Goal: Transaction & Acquisition: Purchase product/service

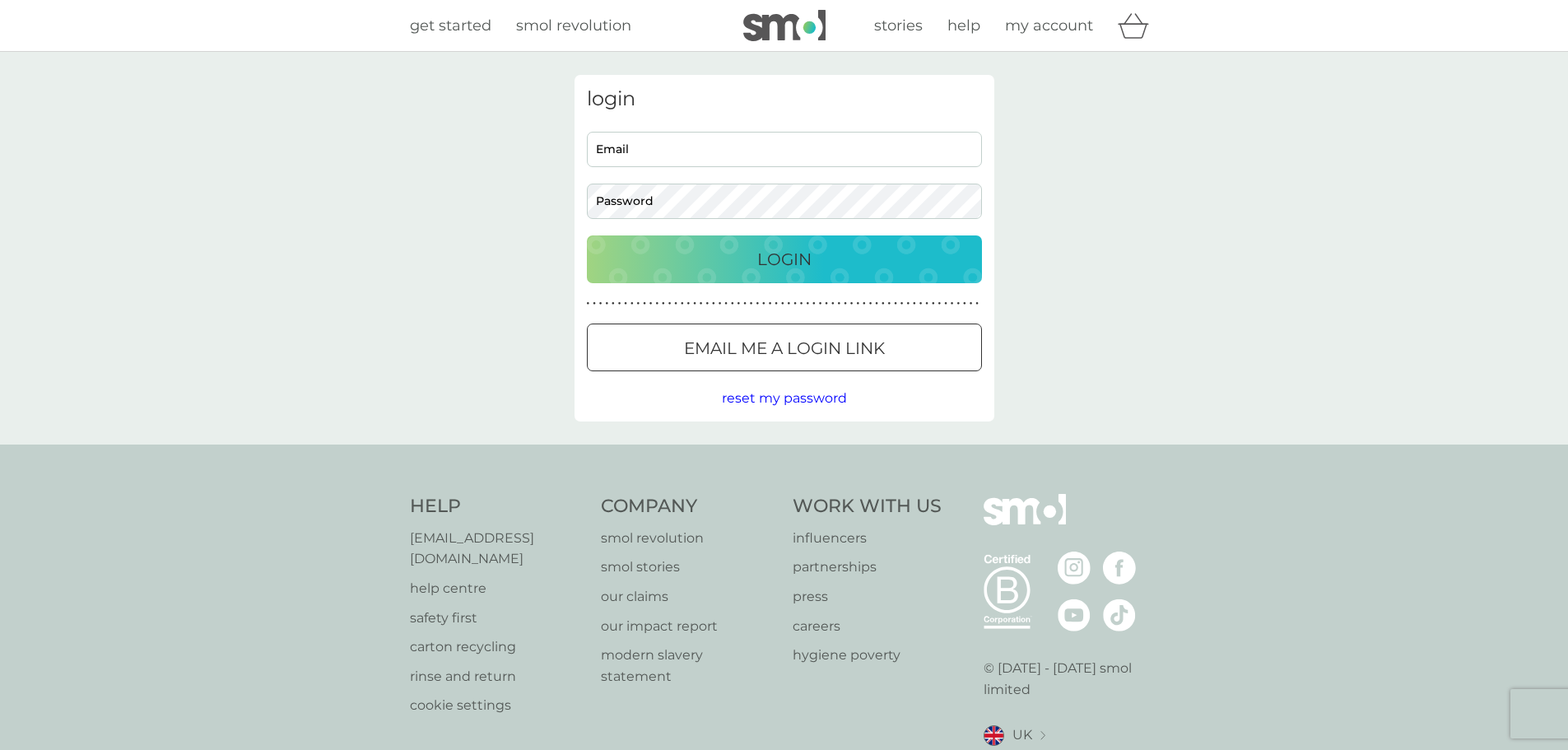
type input "[EMAIL_ADDRESS][DOMAIN_NAME]"
click at [691, 252] on div "Login" at bounding box center [784, 260] width 362 height 26
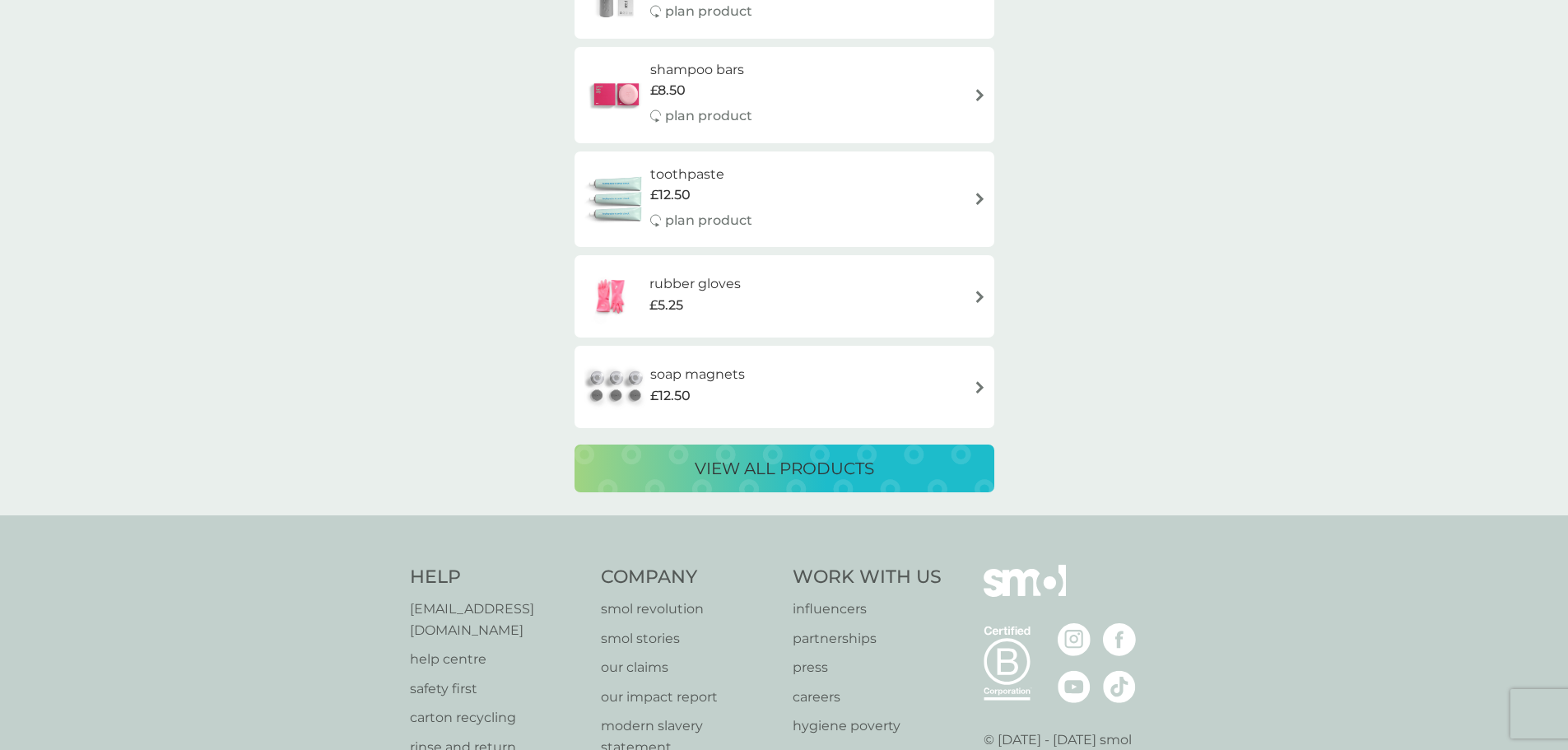
scroll to position [2821, 0]
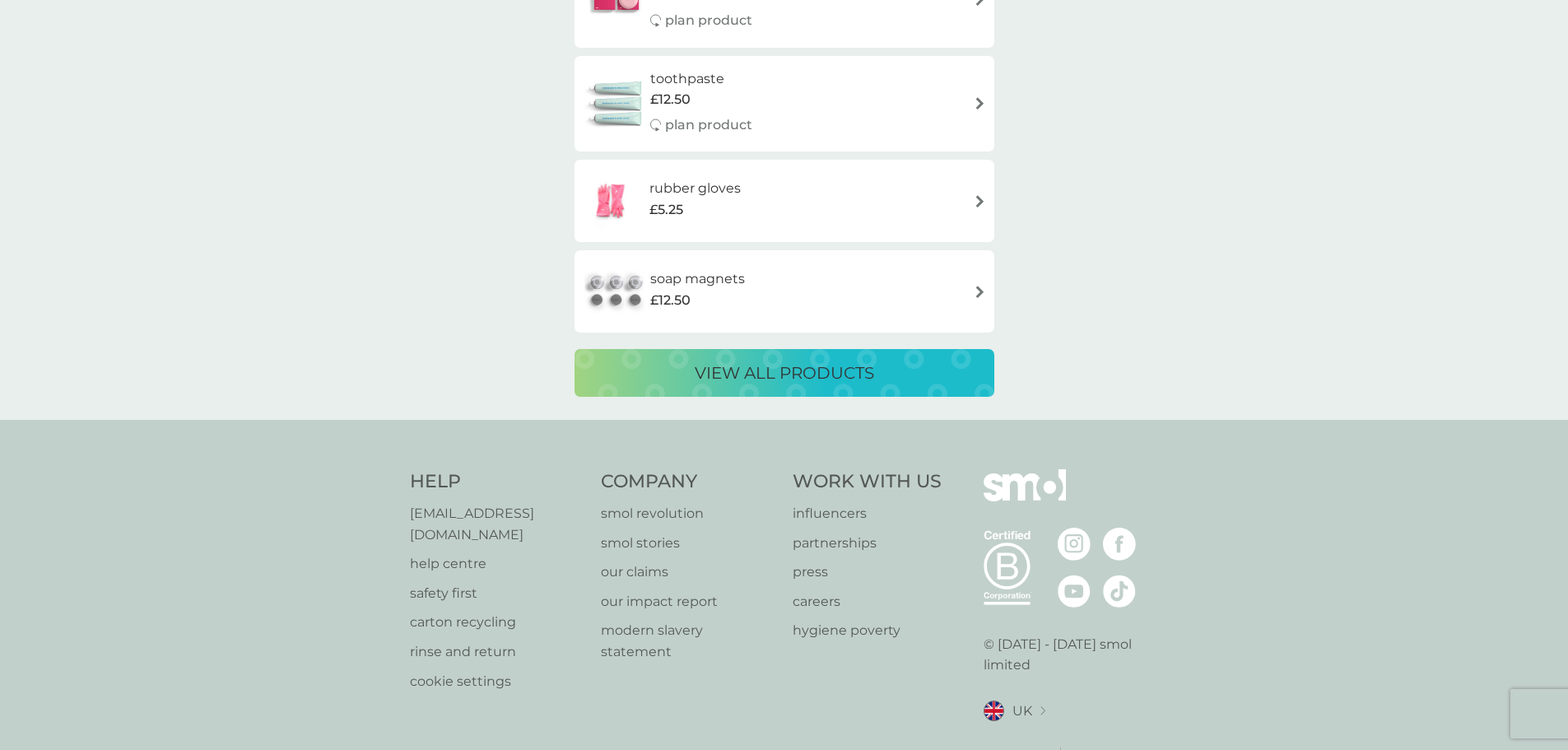
click at [785, 375] on p "view all products" at bounding box center [784, 373] width 179 height 26
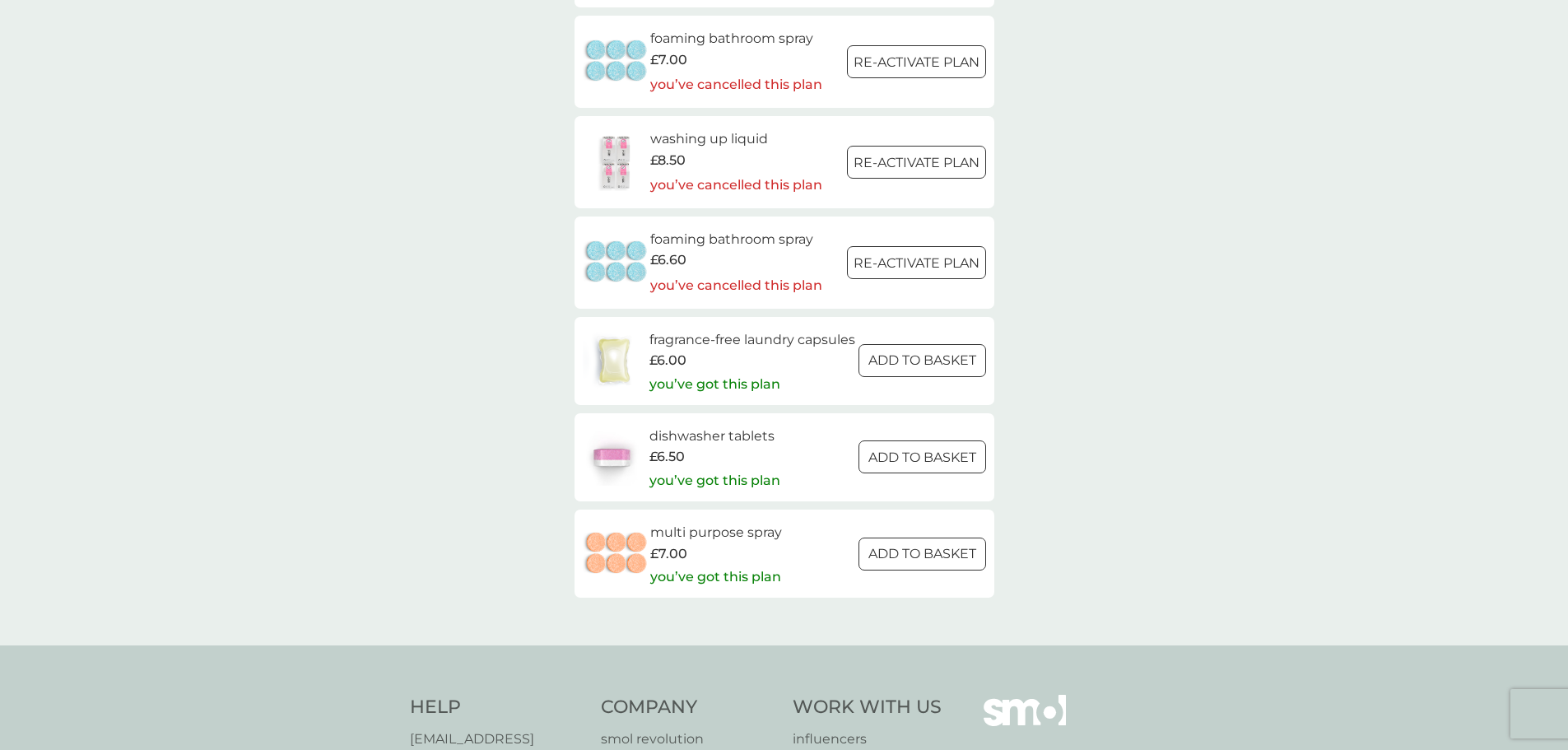
scroll to position [2416, 0]
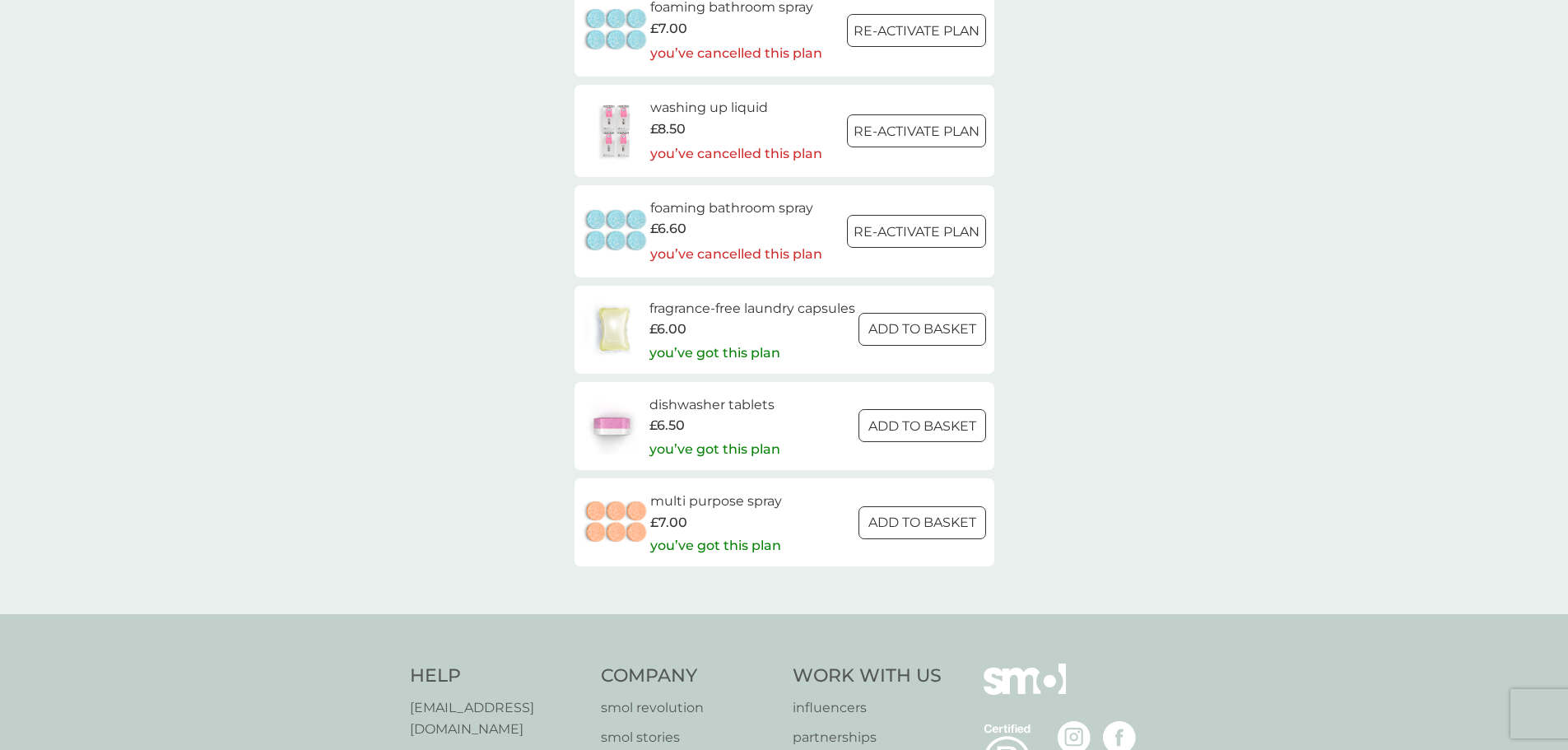
click at [918, 337] on div at bounding box center [922, 330] width 59 height 17
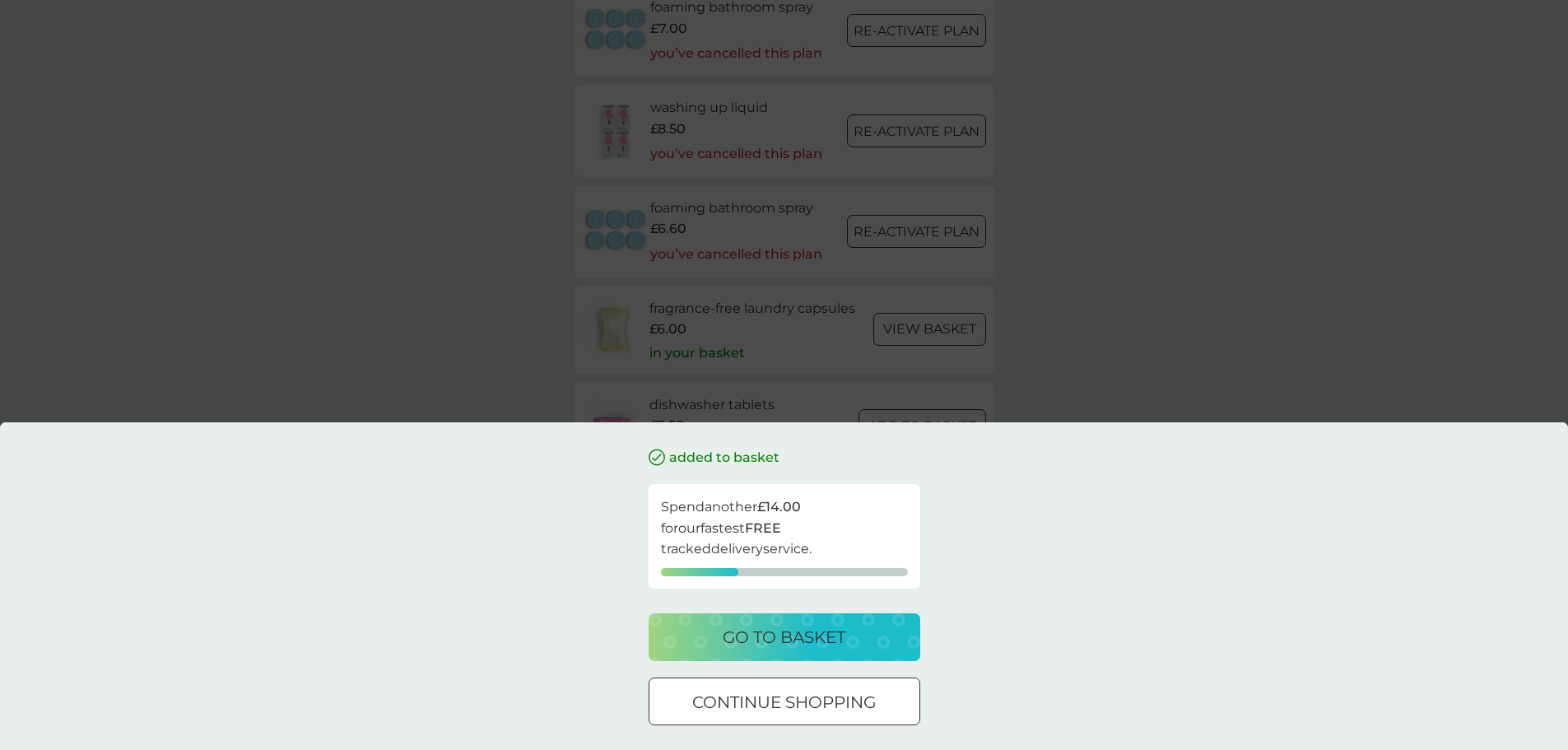
click at [808, 706] on div at bounding box center [784, 703] width 59 height 17
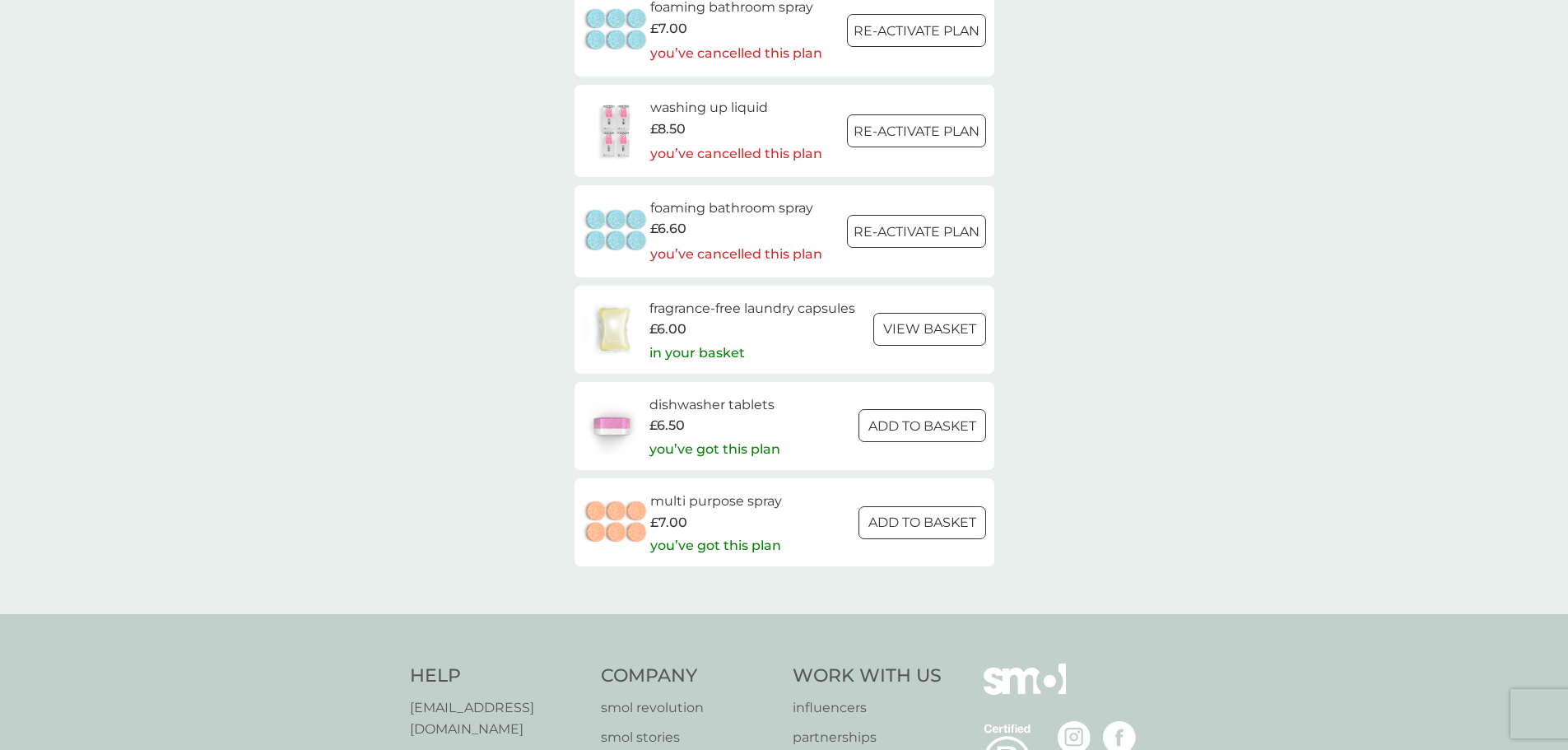
click at [916, 333] on div at bounding box center [929, 330] width 59 height 17
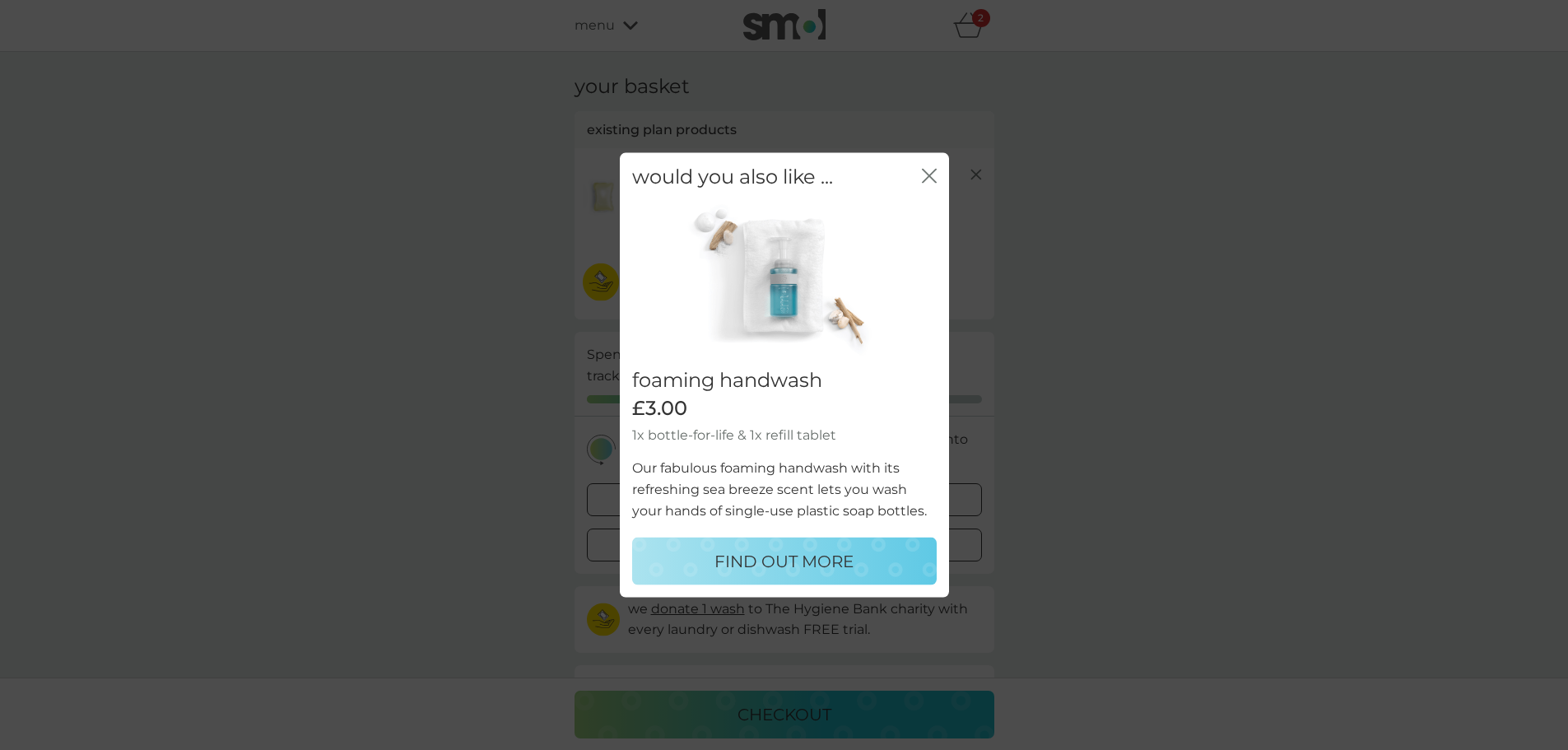
click at [931, 174] on icon "close" at bounding box center [932, 175] width 7 height 13
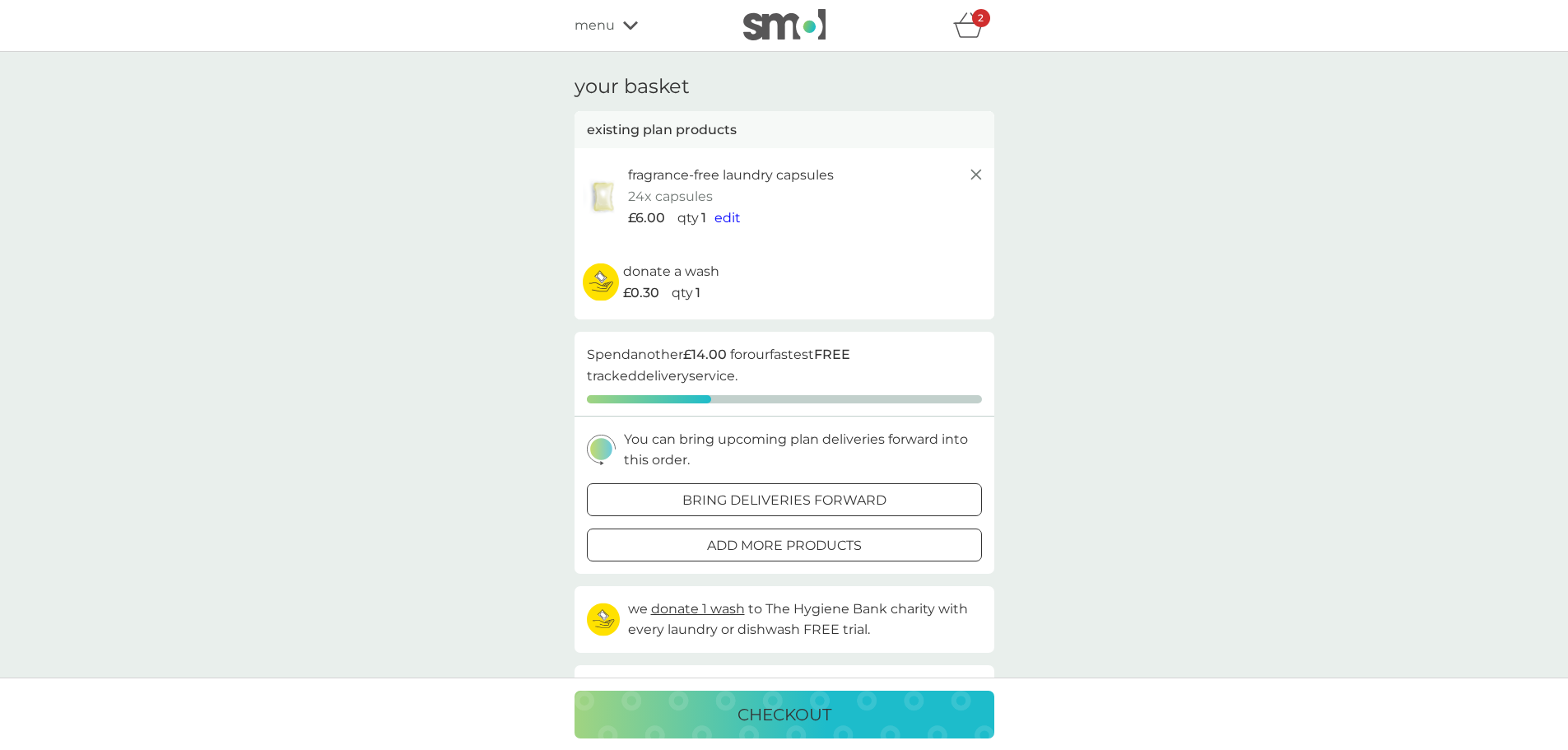
click at [728, 223] on span "edit" at bounding box center [728, 218] width 26 height 16
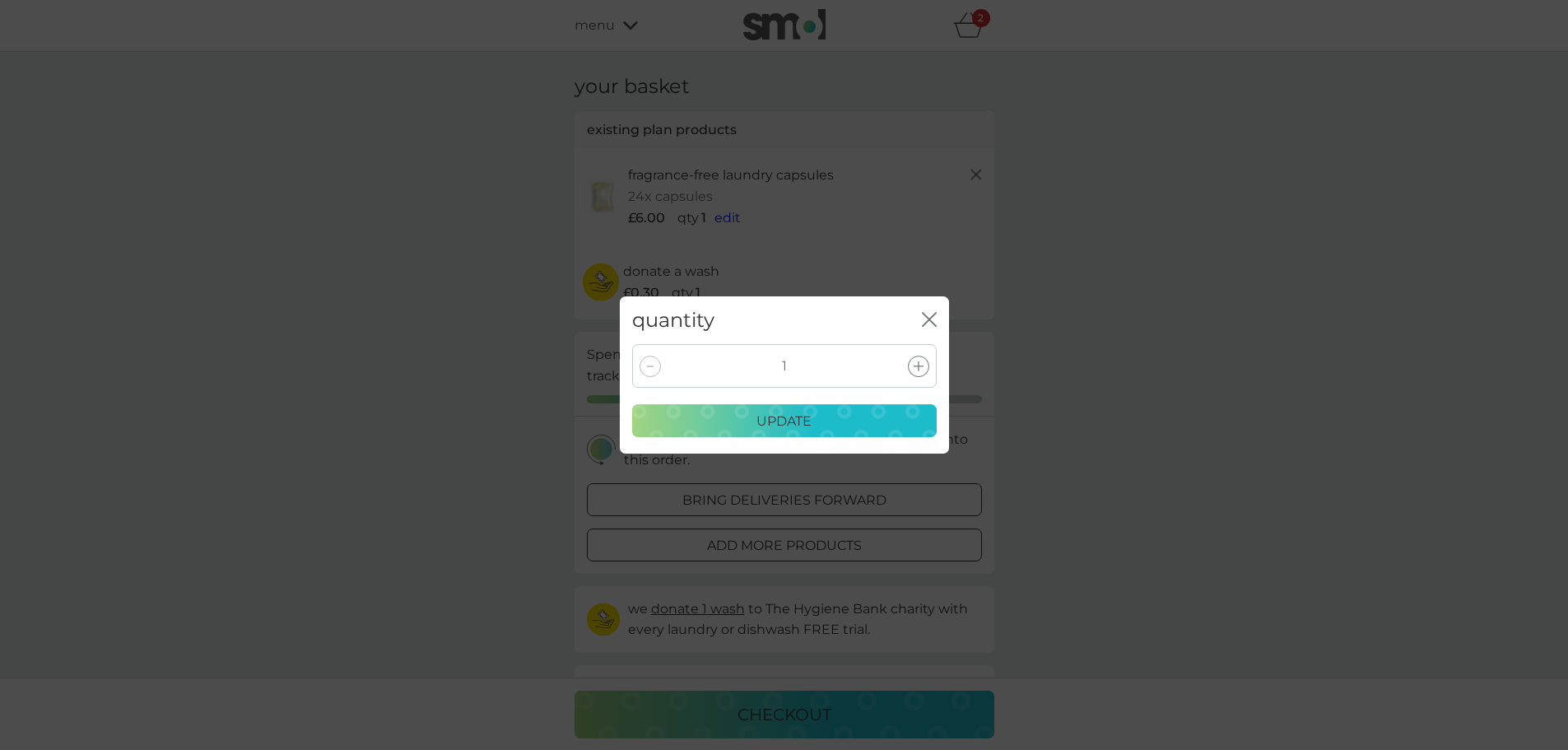
click at [913, 364] on icon at bounding box center [918, 366] width 10 height 10
click at [838, 422] on div "update" at bounding box center [784, 422] width 283 height 22
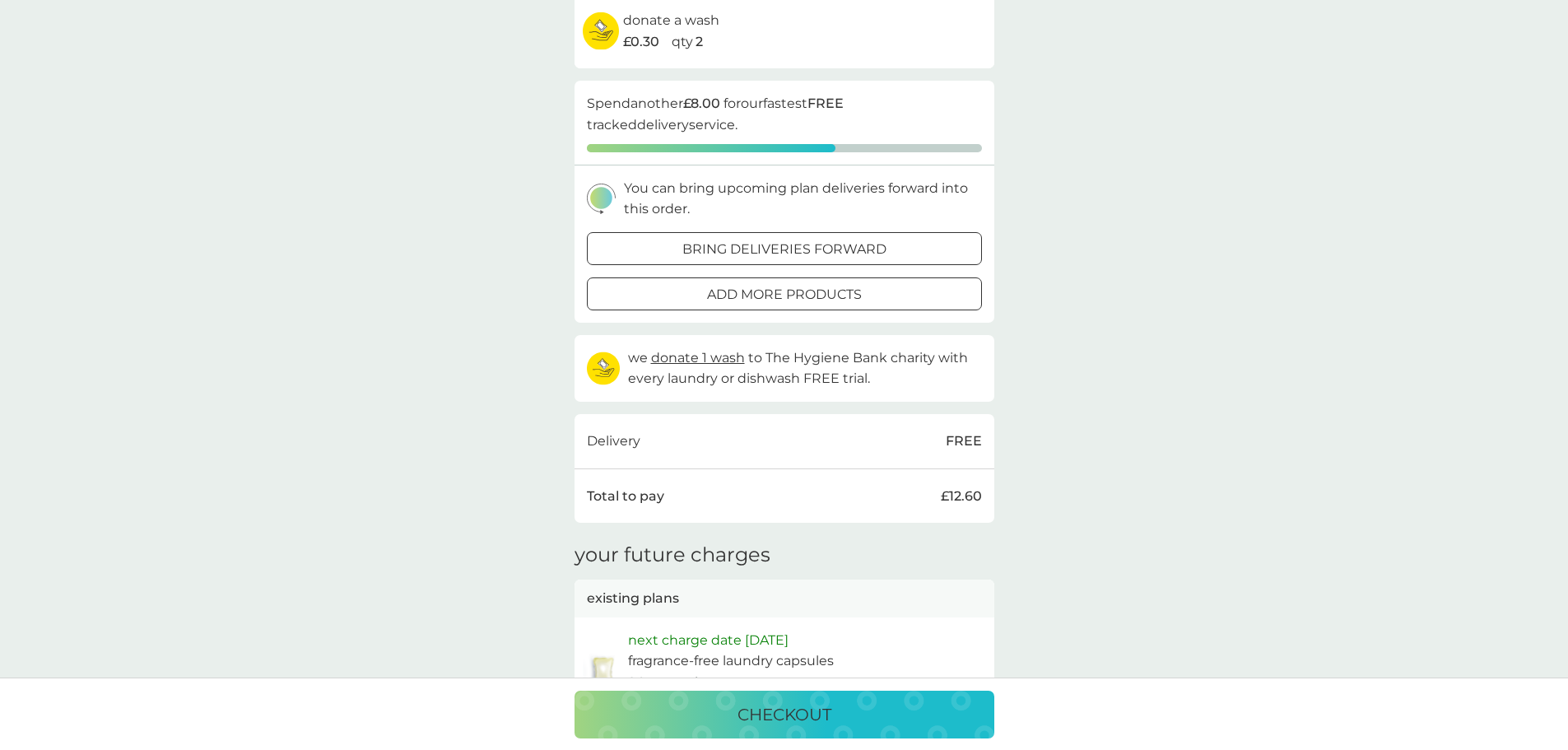
scroll to position [220, 0]
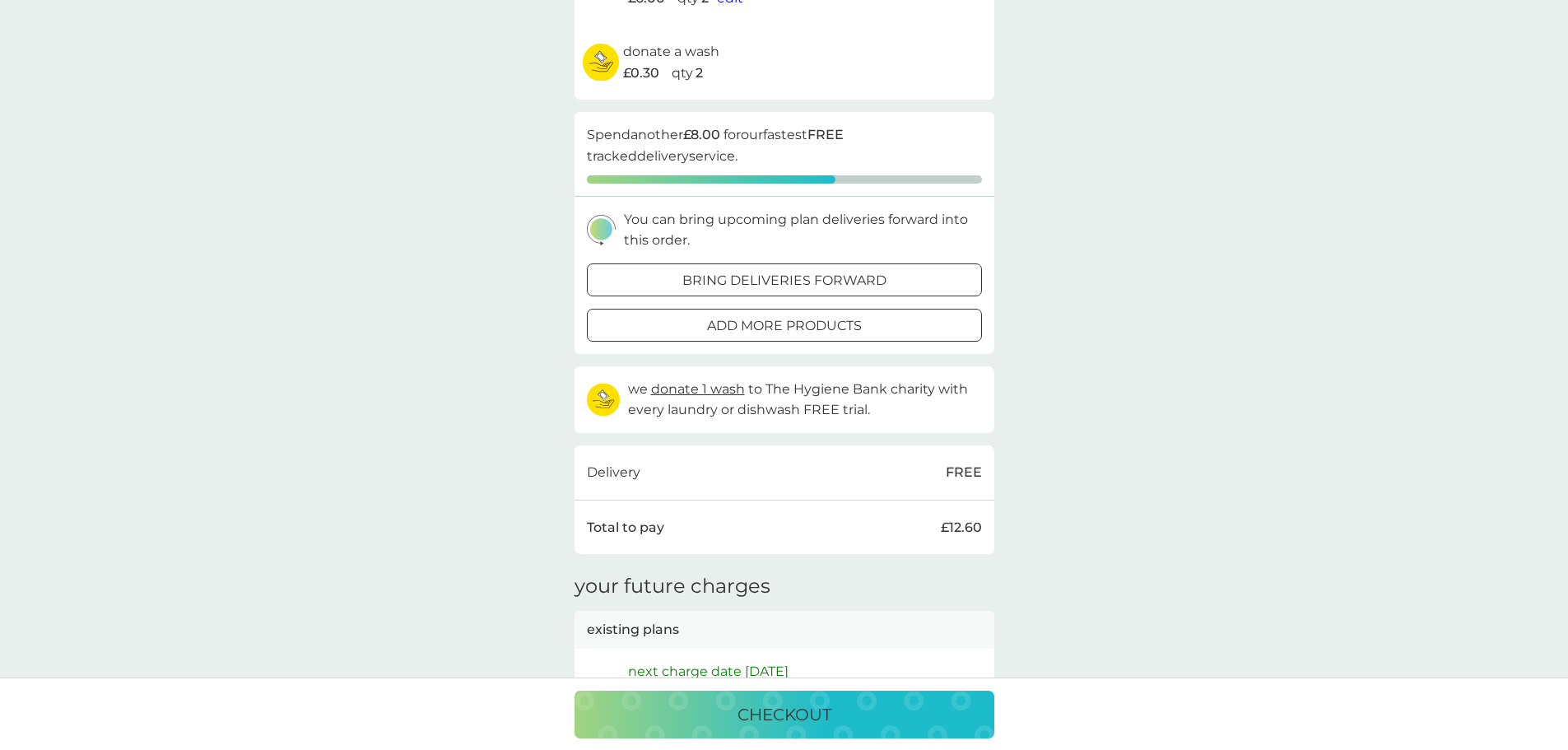
click at [727, 322] on p "add more products" at bounding box center [784, 326] width 155 height 22
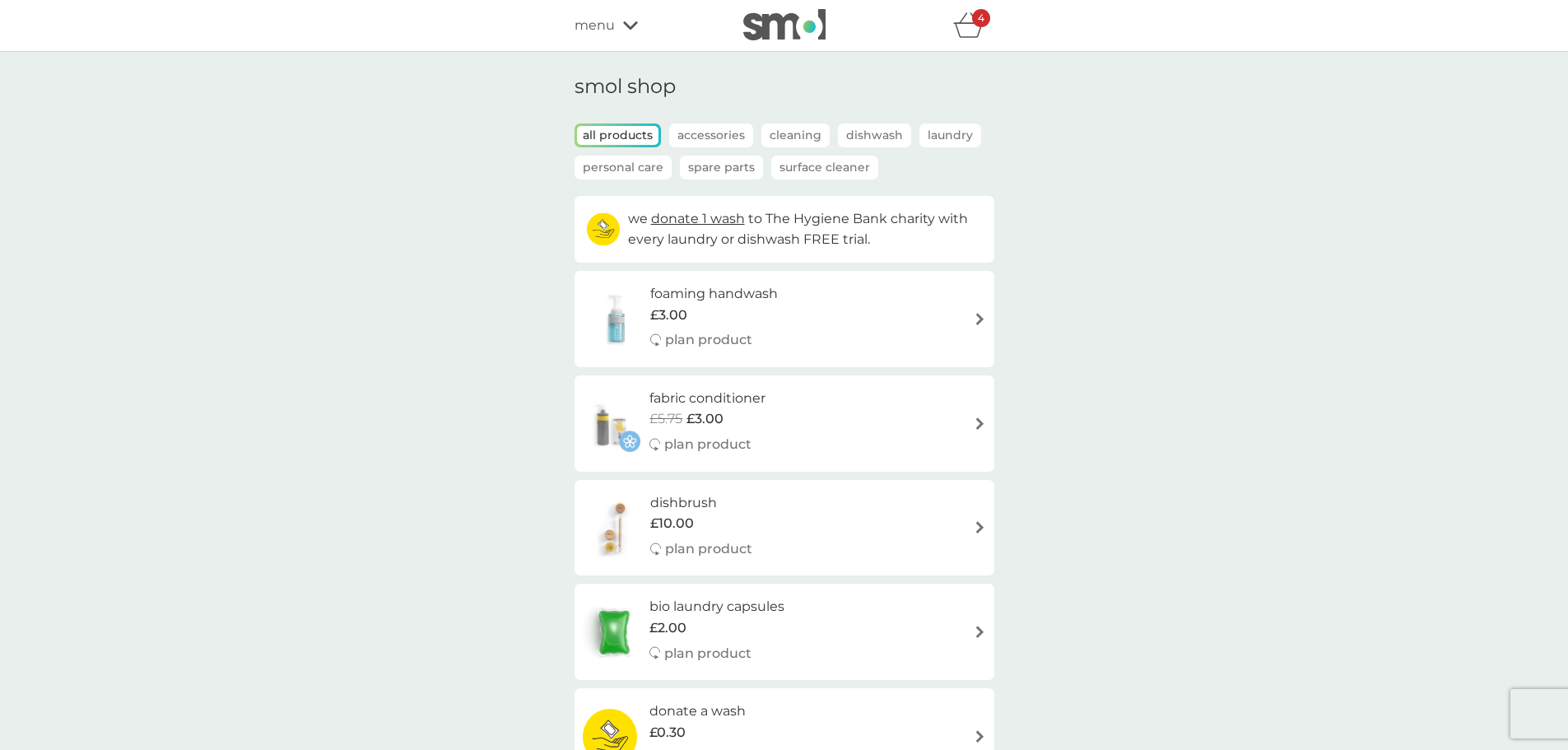
click at [710, 172] on p "Spare Parts" at bounding box center [721, 167] width 83 height 24
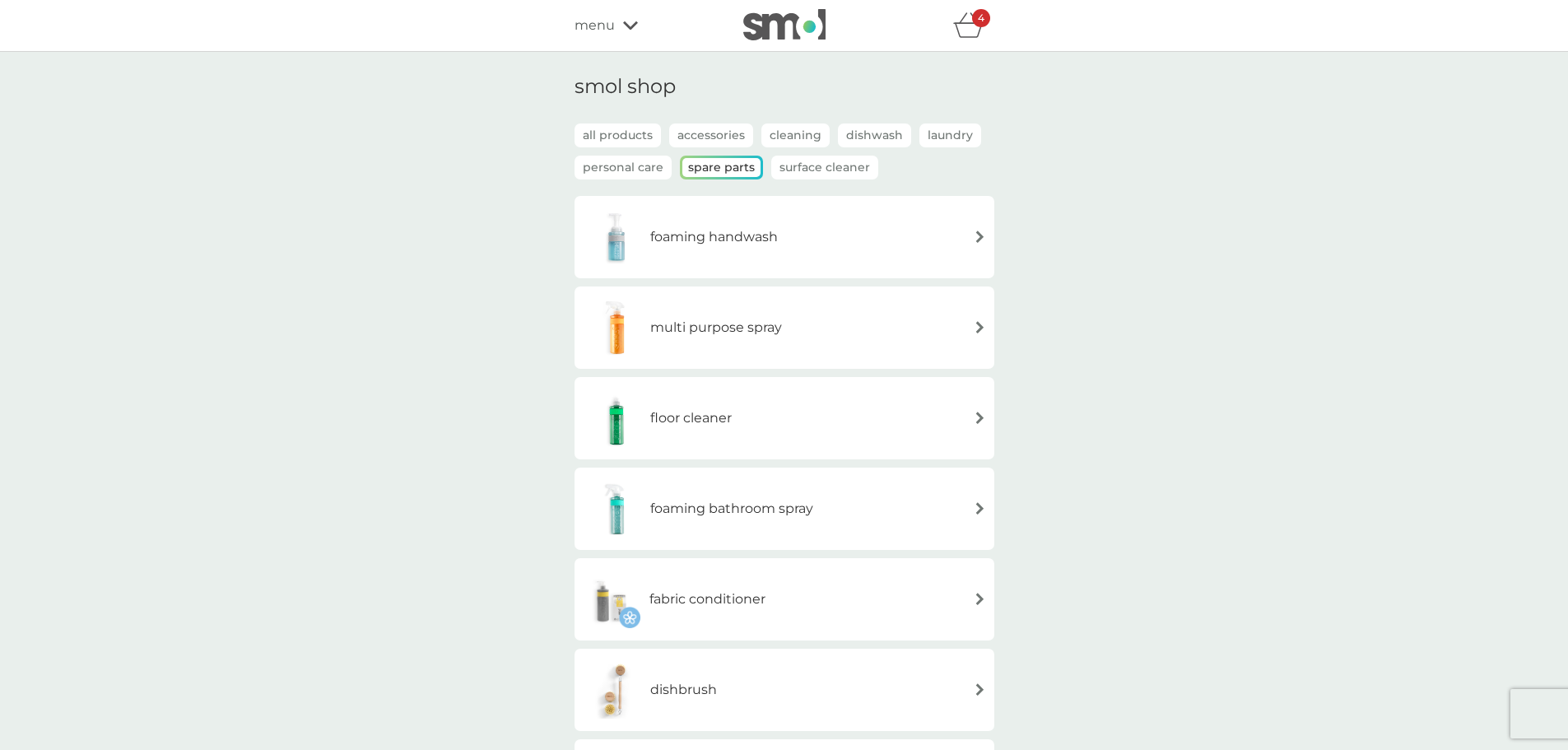
click at [703, 141] on p "Accessories" at bounding box center [711, 135] width 84 height 24
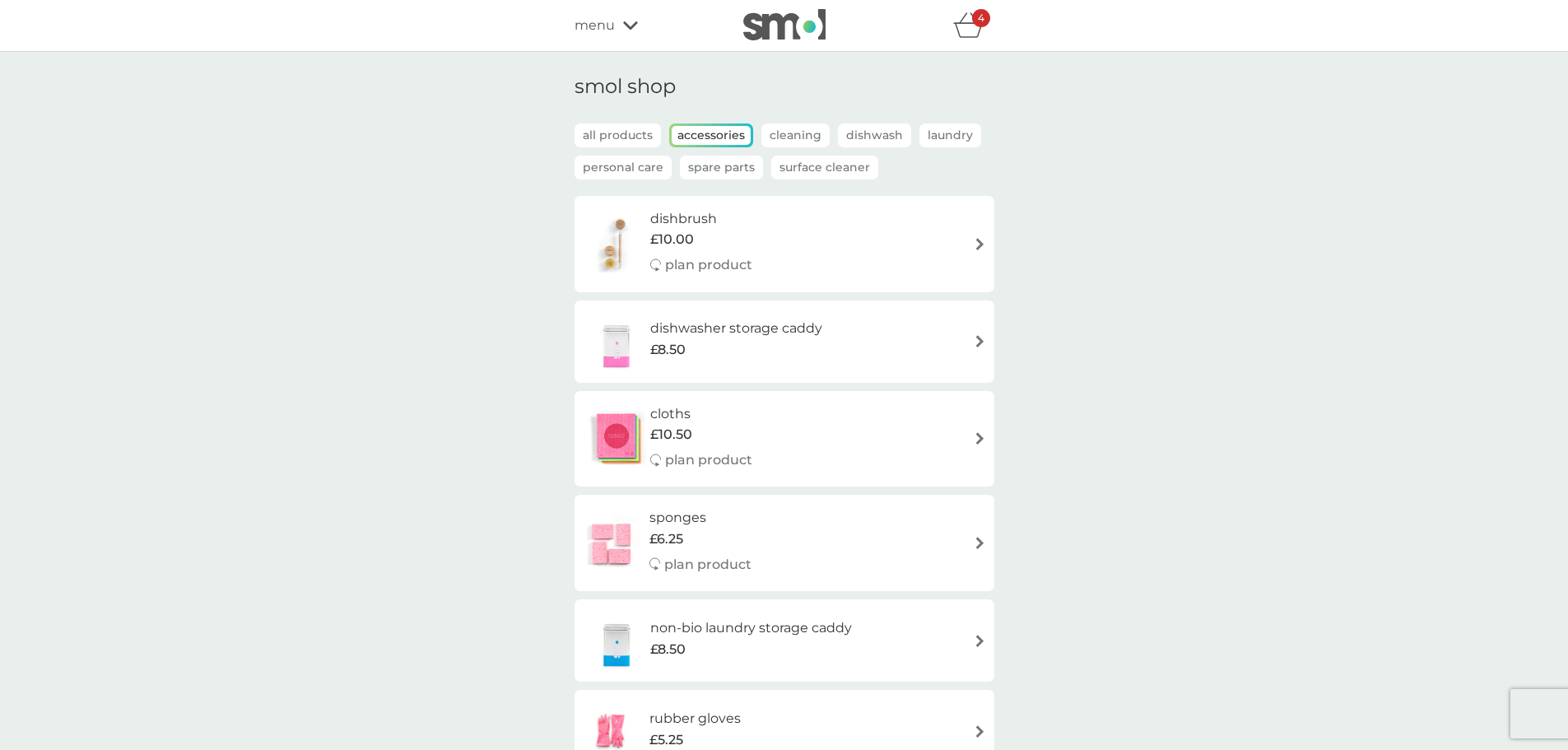
click at [723, 166] on p "Spare Parts" at bounding box center [721, 167] width 83 height 24
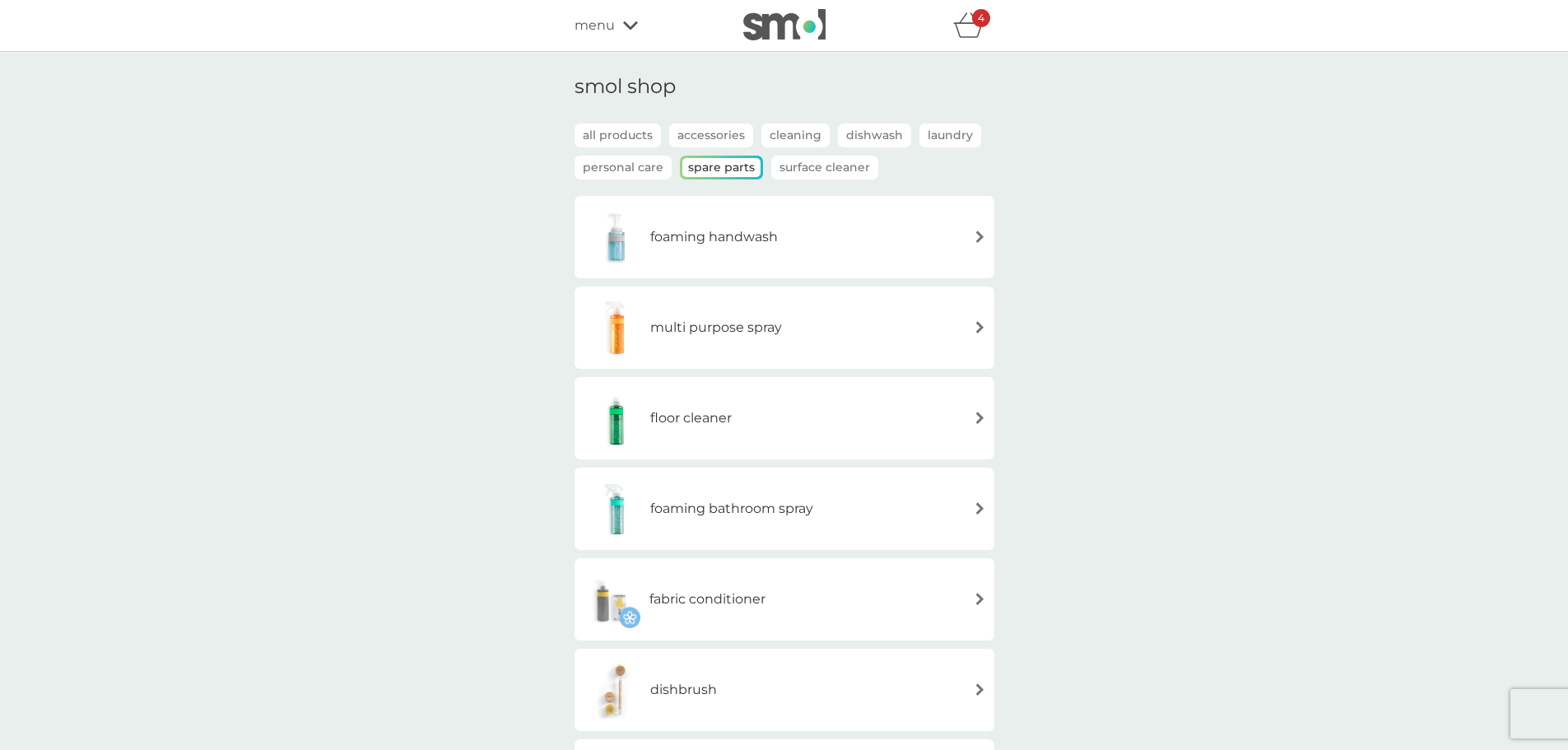
click at [974, 323] on img at bounding box center [980, 328] width 12 height 12
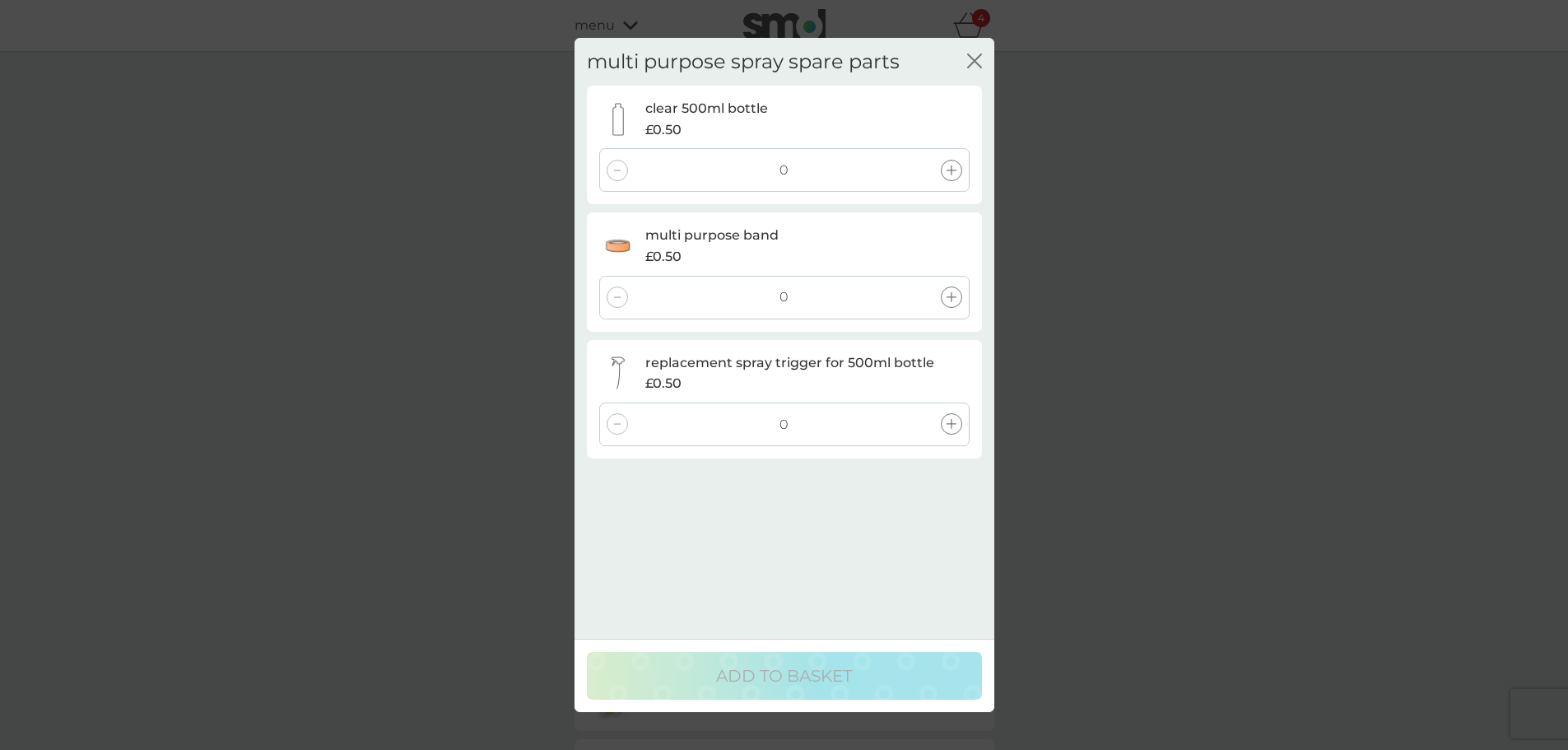
click at [951, 421] on icon at bounding box center [951, 423] width 10 height 10
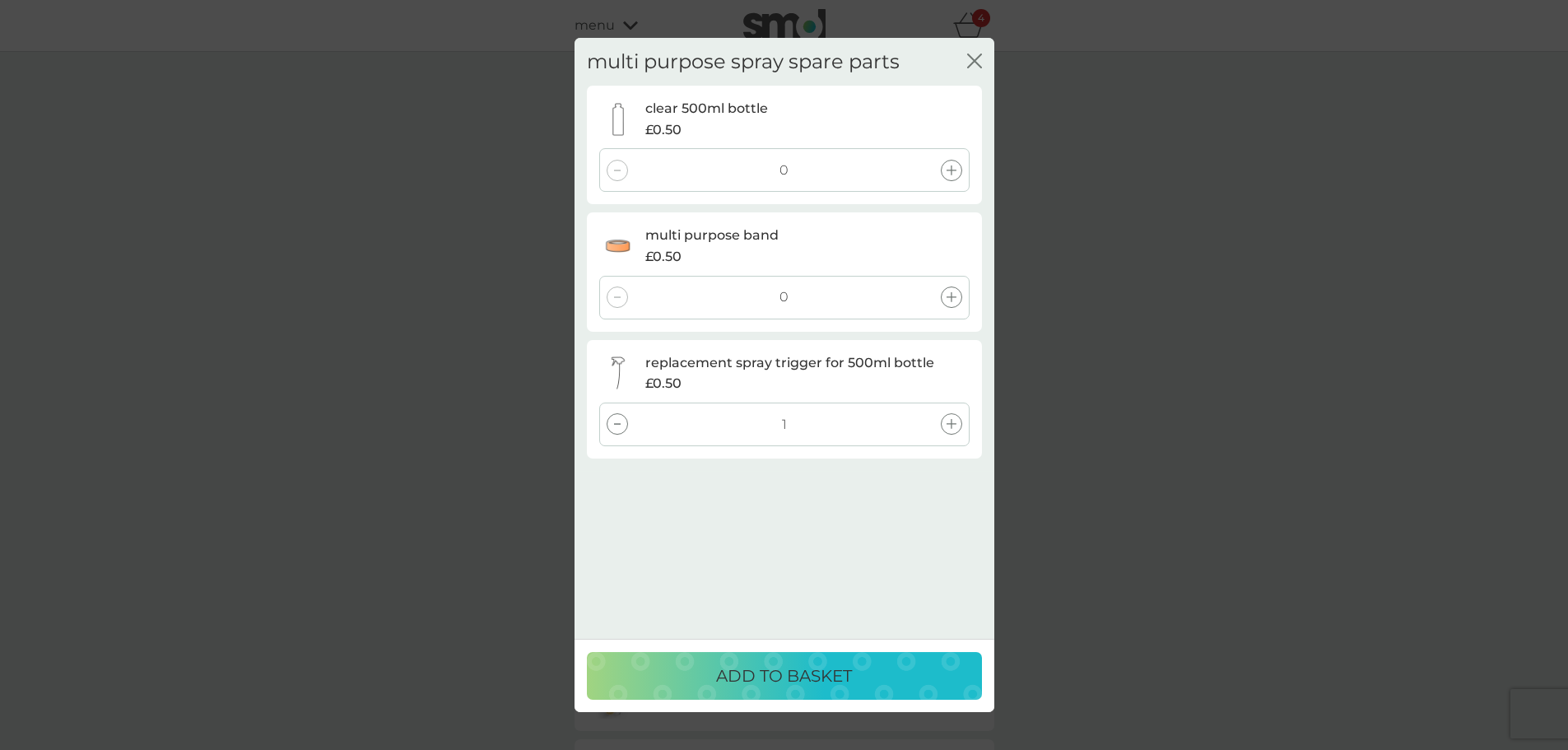
click at [840, 674] on p "ADD TO BASKET" at bounding box center [784, 676] width 136 height 26
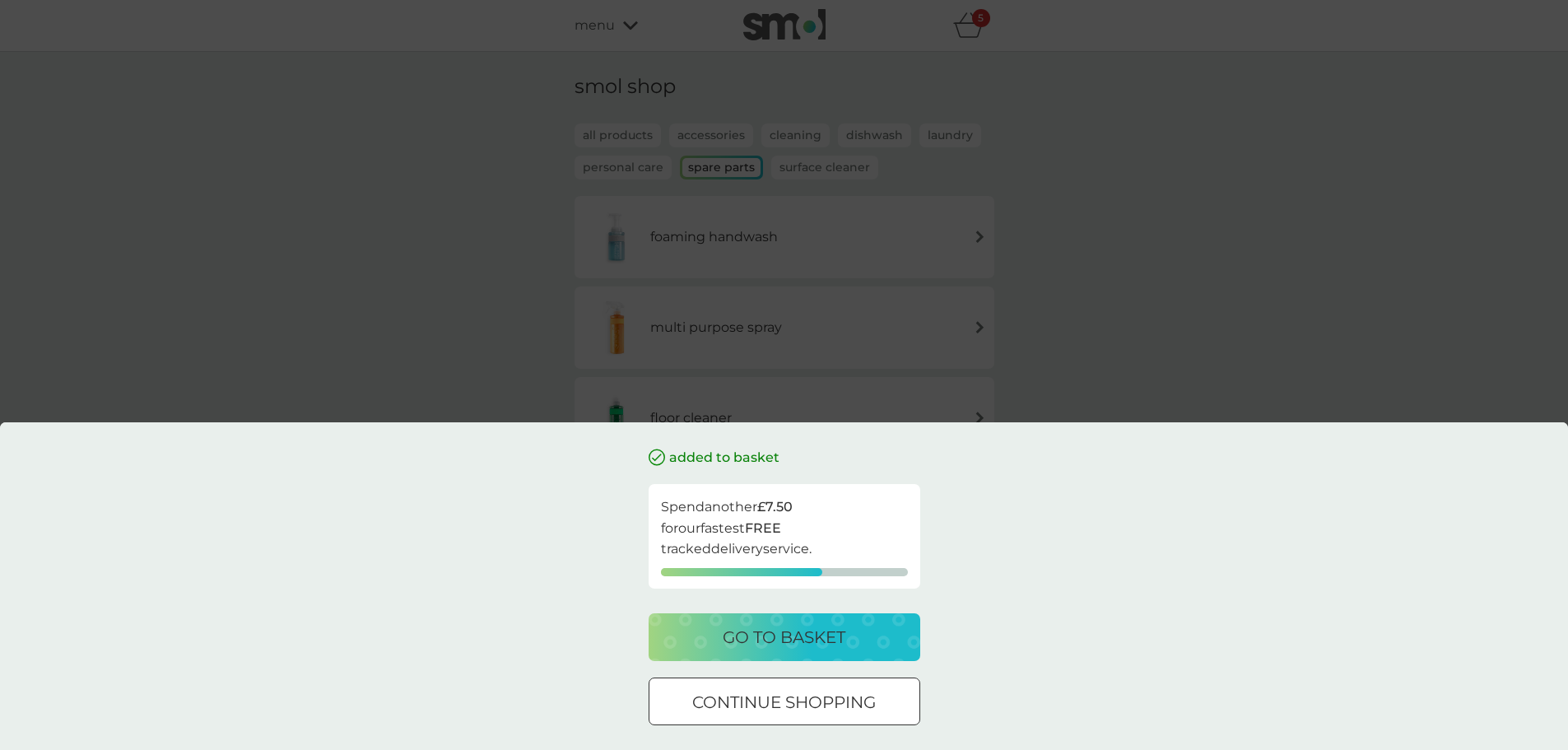
click at [792, 639] on p "go to basket" at bounding box center [784, 638] width 123 height 26
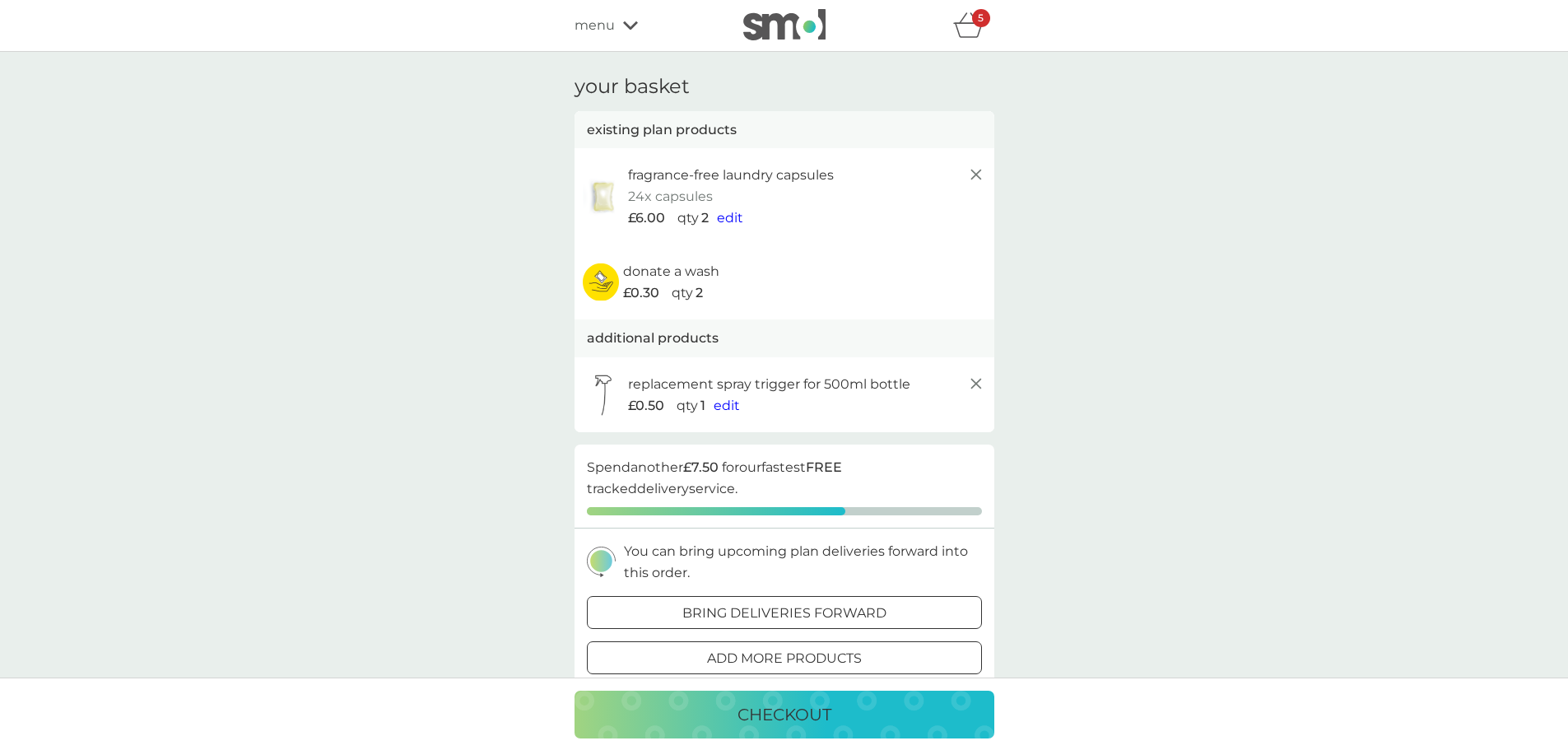
click at [725, 220] on span "edit" at bounding box center [730, 218] width 26 height 16
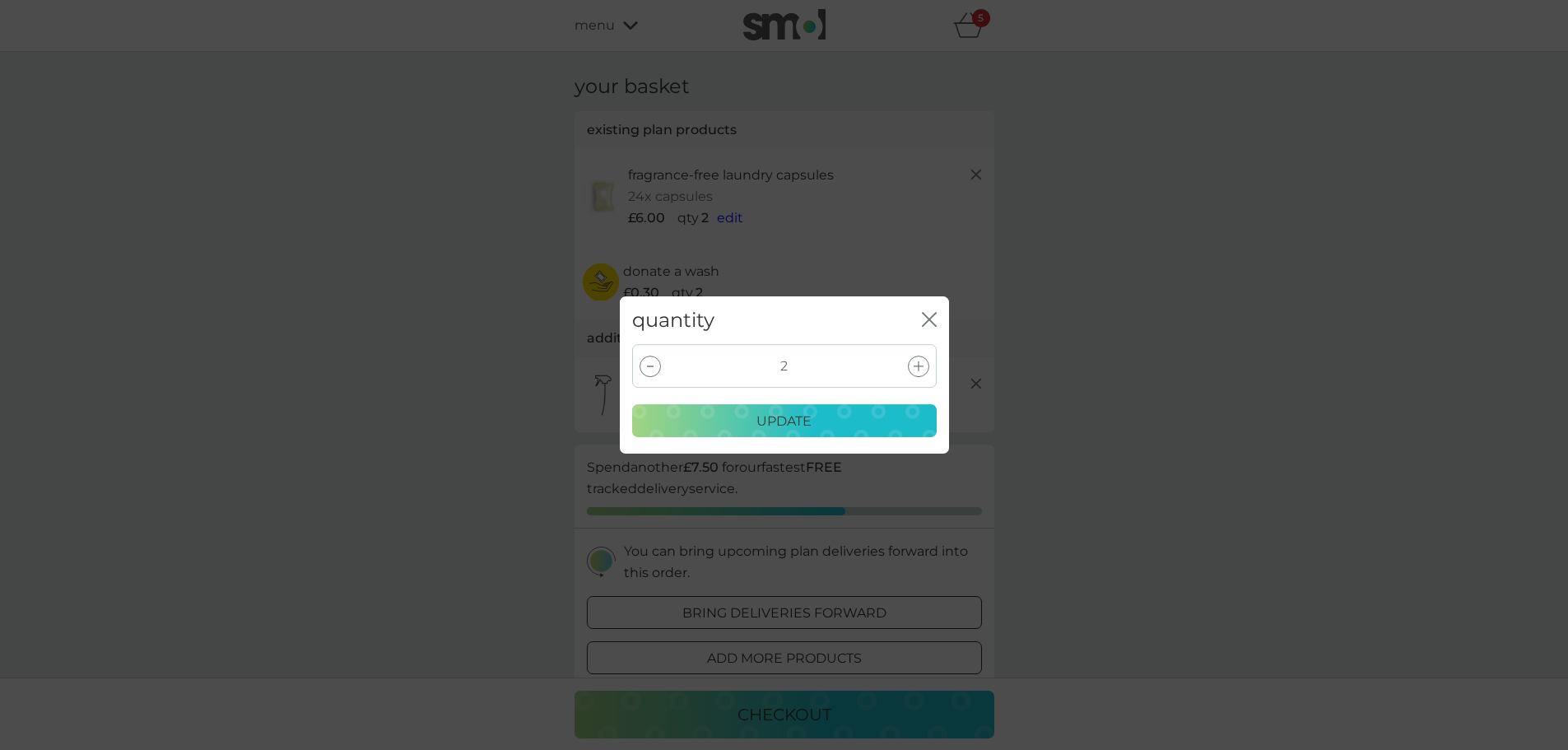
click at [919, 361] on icon at bounding box center [918, 366] width 10 height 10
click at [827, 418] on div "update" at bounding box center [784, 422] width 283 height 22
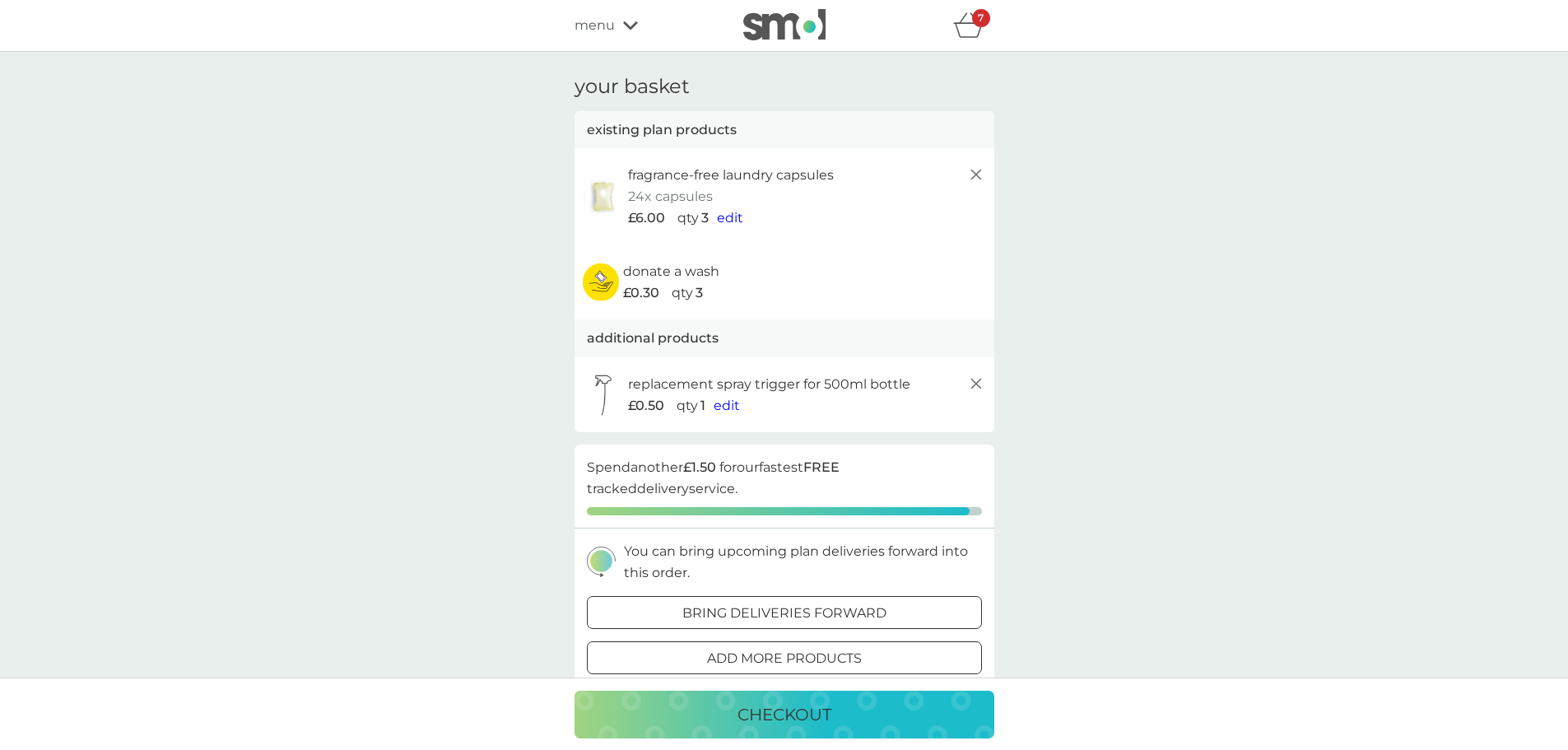
click at [864, 664] on div "add more products" at bounding box center [784, 659] width 394 height 22
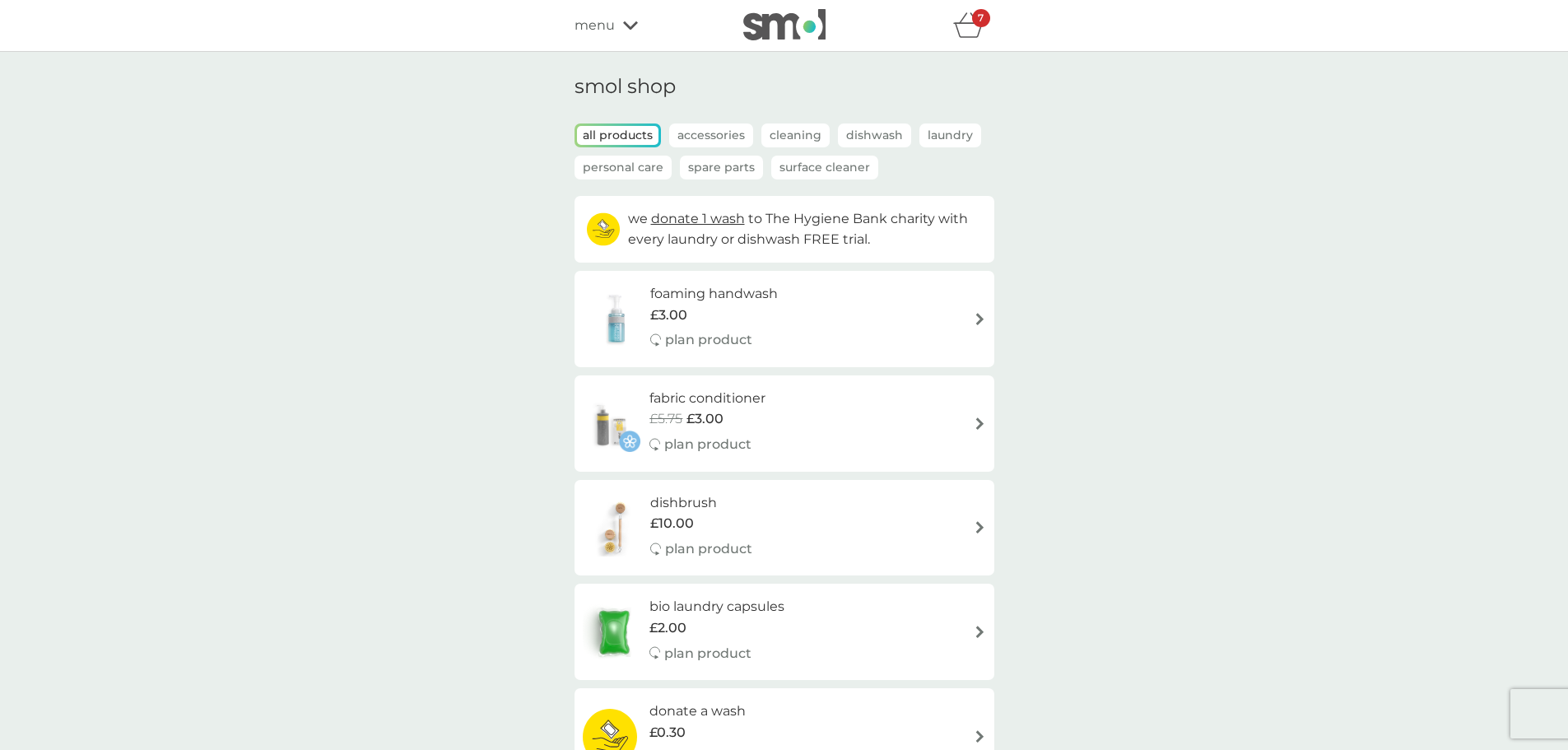
click at [725, 167] on p "Spare Parts" at bounding box center [721, 167] width 83 height 24
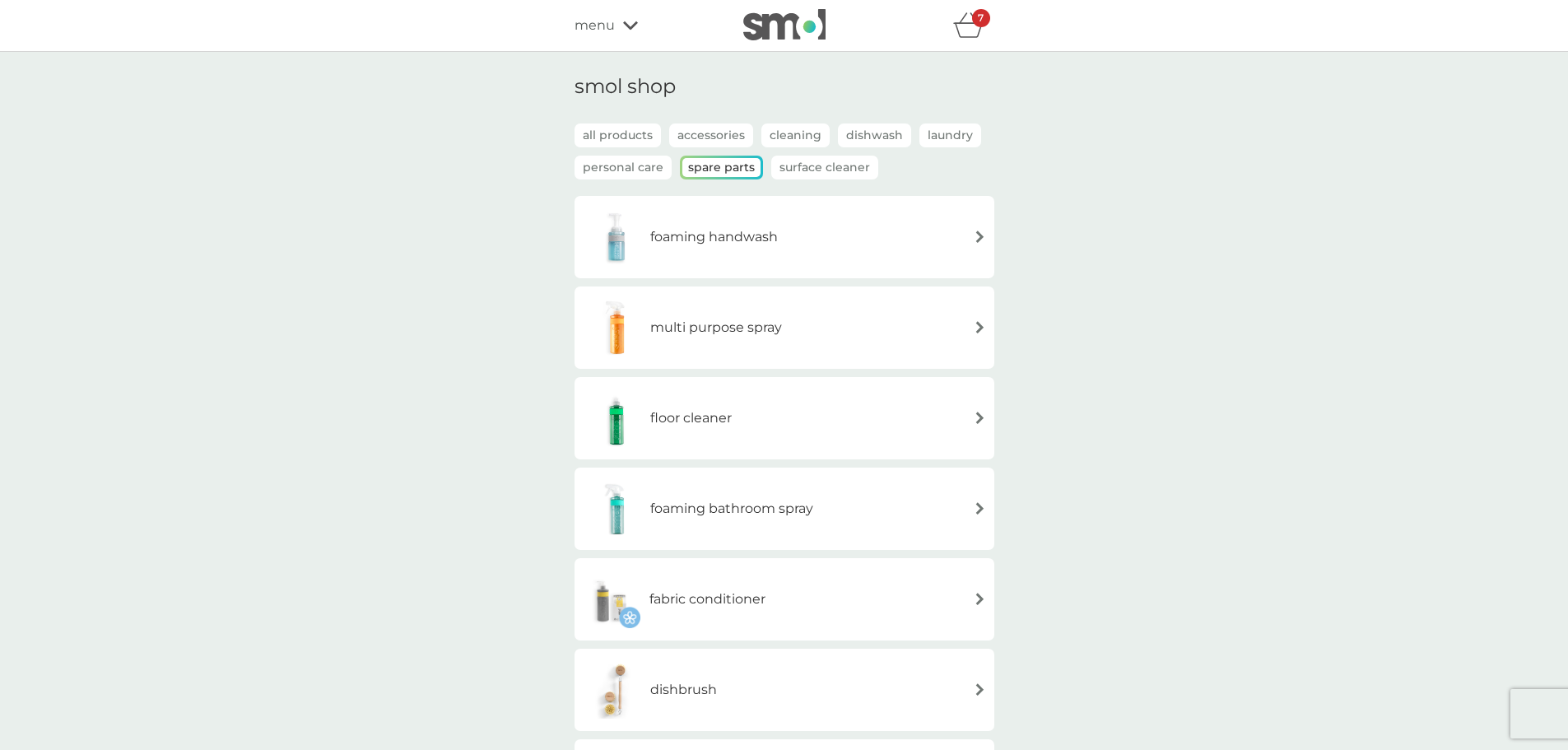
click at [701, 139] on p "Accessories" at bounding box center [711, 135] width 84 height 24
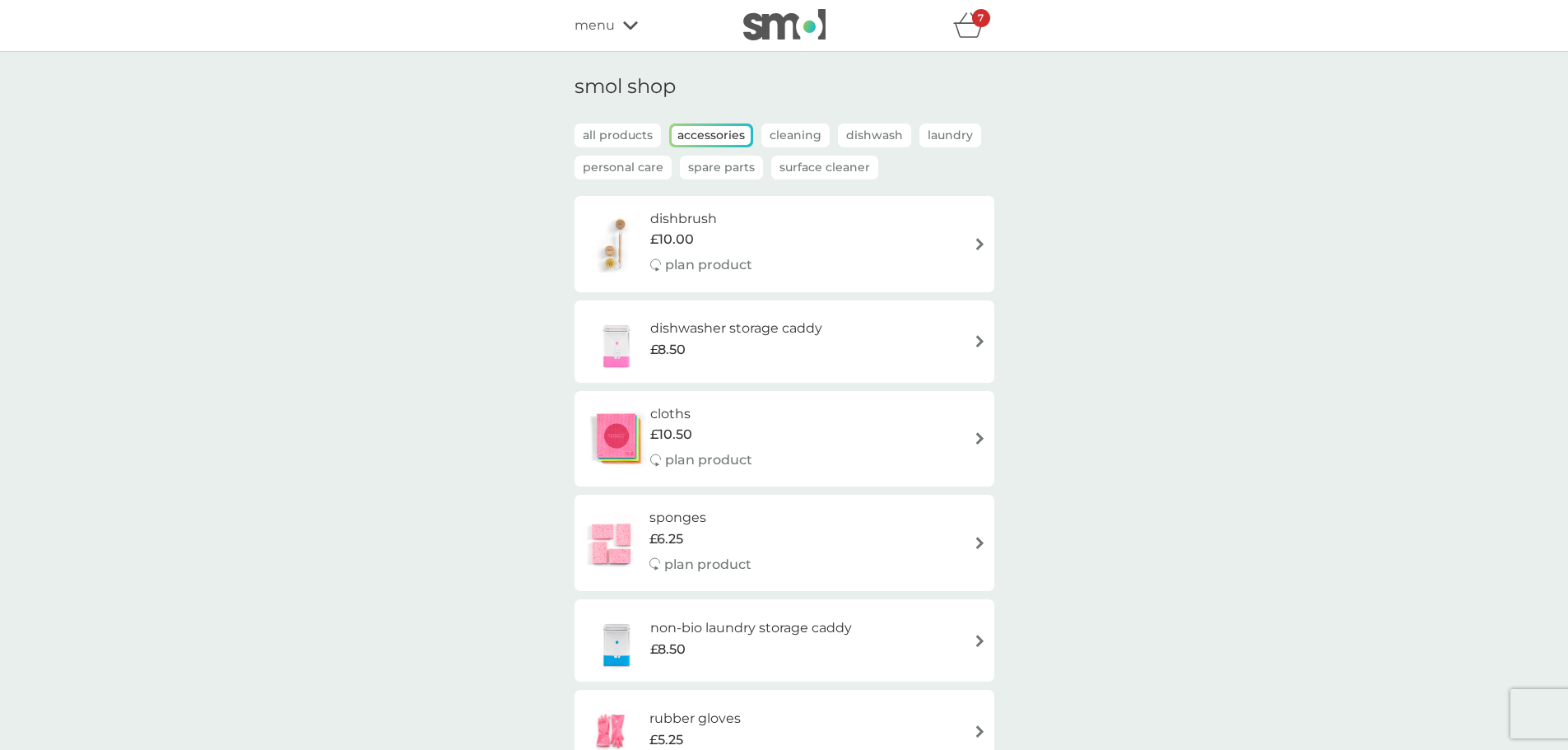
click at [737, 167] on p "Spare Parts" at bounding box center [721, 167] width 83 height 24
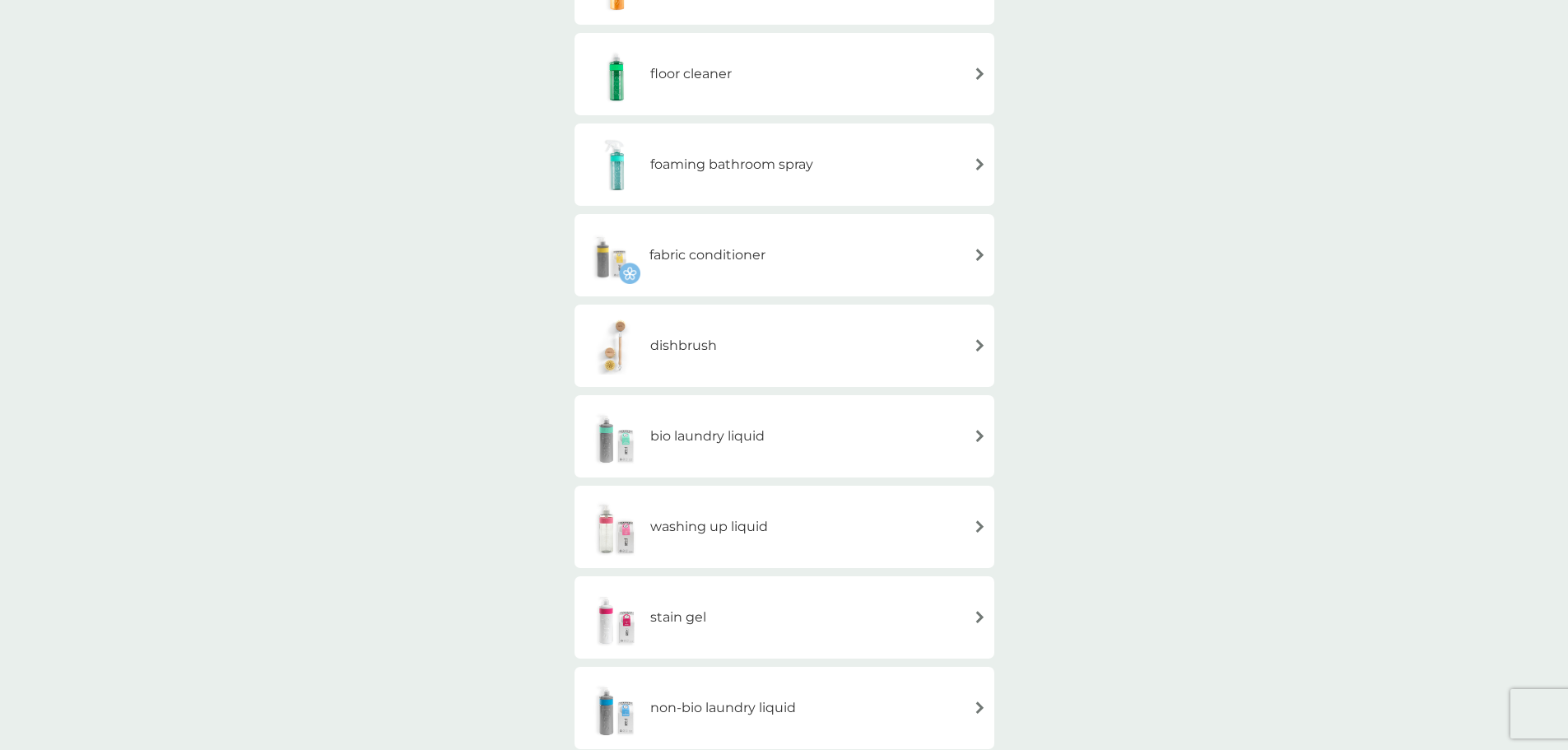
scroll to position [439, 0]
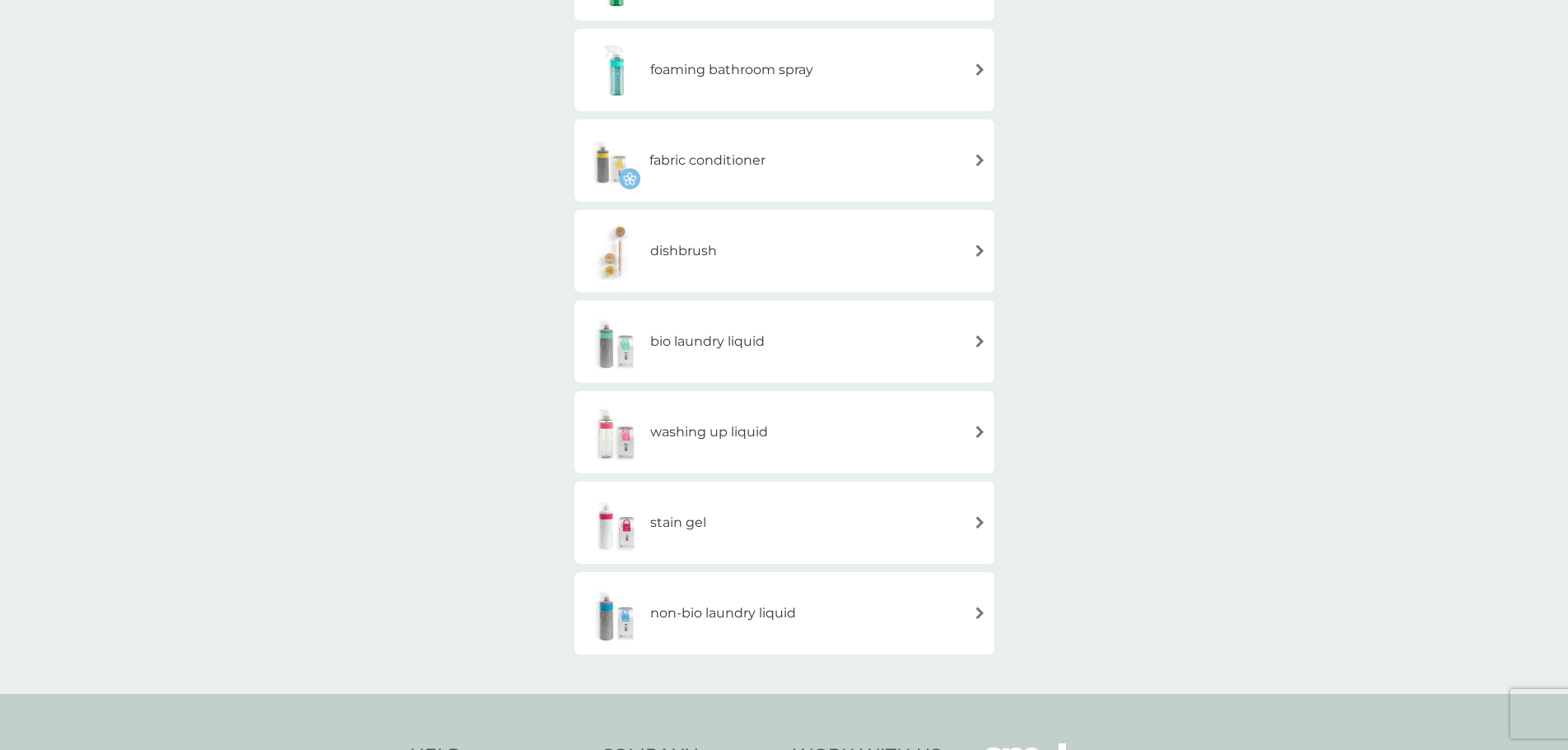
click at [979, 433] on img at bounding box center [980, 432] width 12 height 12
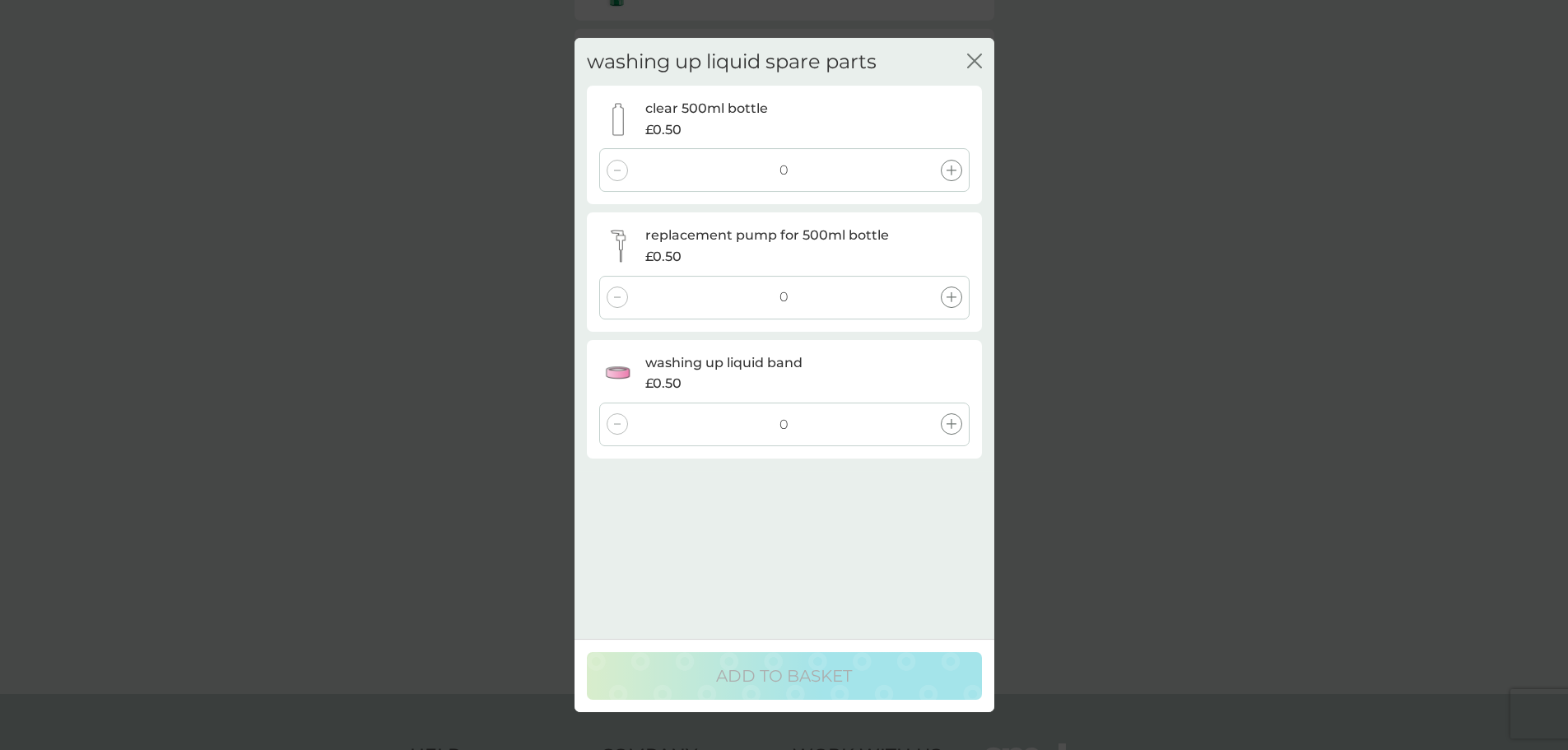
click at [972, 64] on icon "close" at bounding box center [972, 60] width 7 height 13
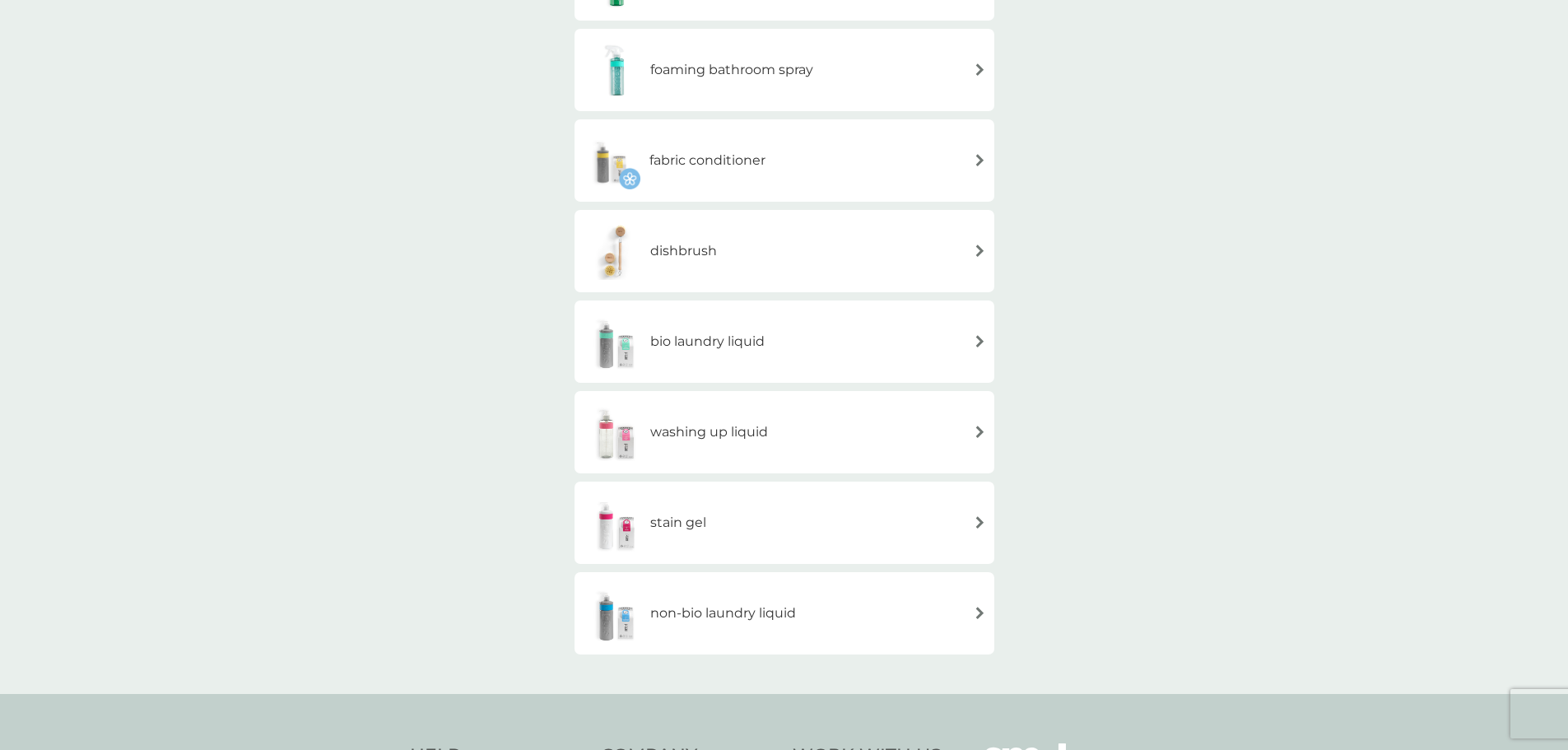
click at [980, 526] on img at bounding box center [980, 523] width 12 height 12
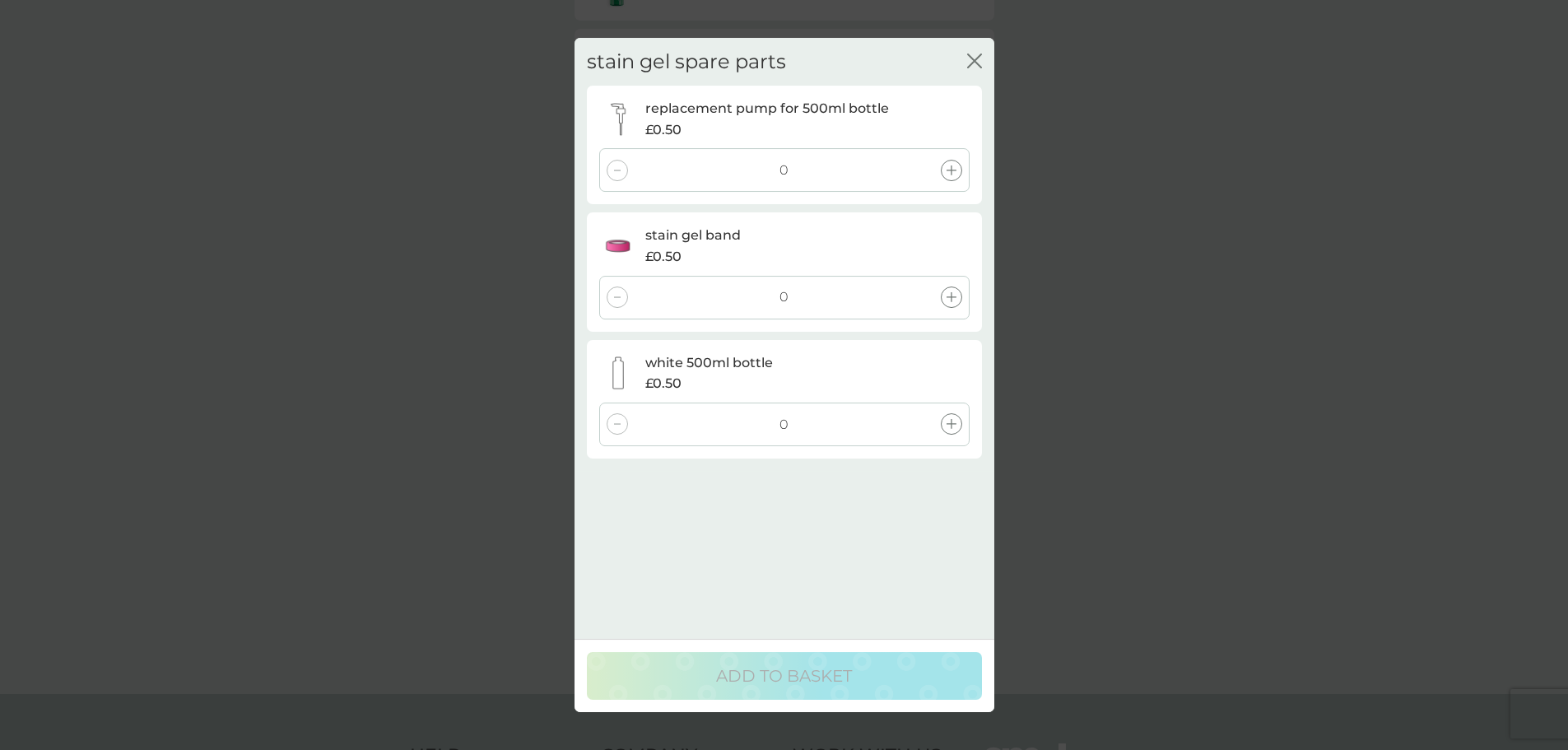
click at [974, 57] on icon "close" at bounding box center [974, 60] width 15 height 15
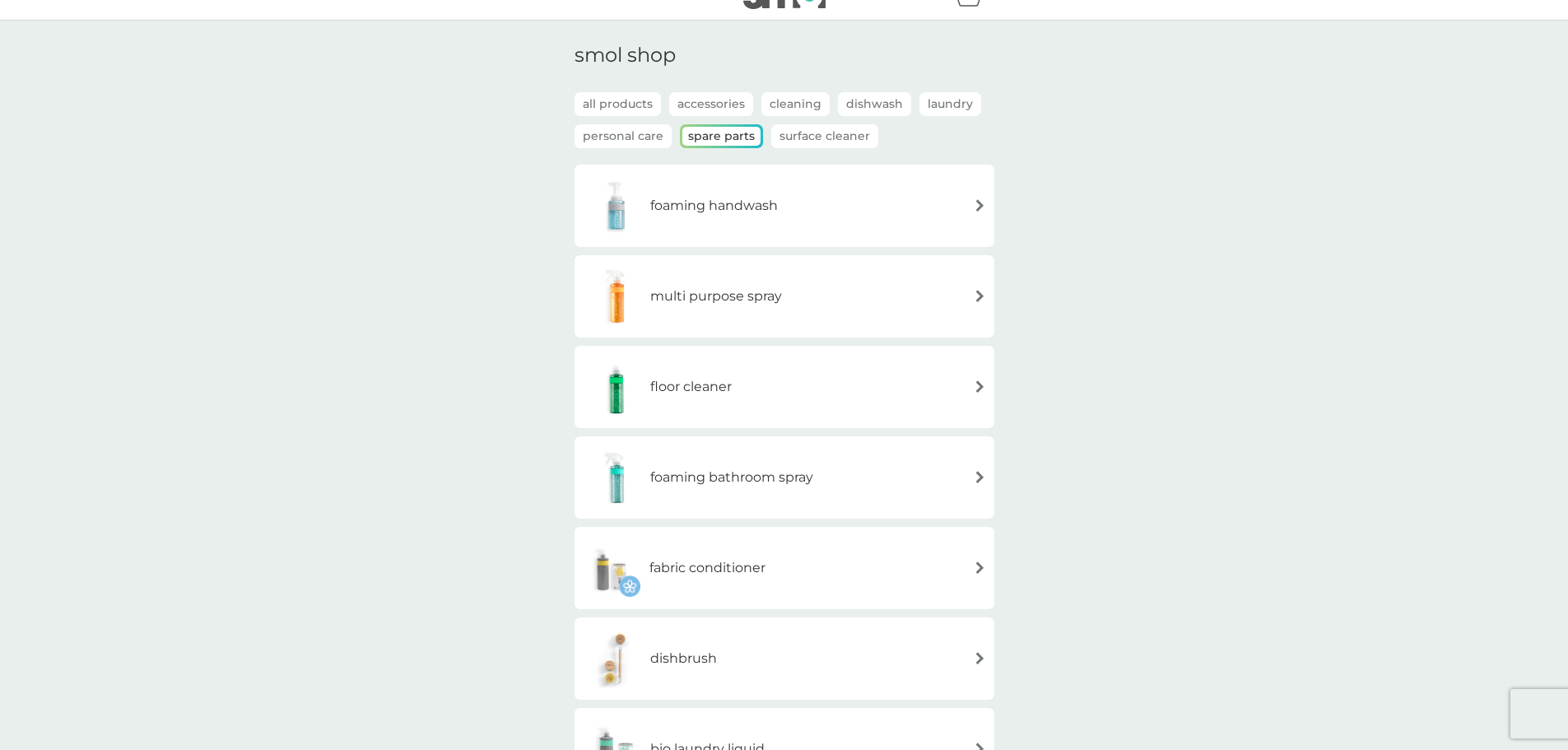
scroll to position [0, 0]
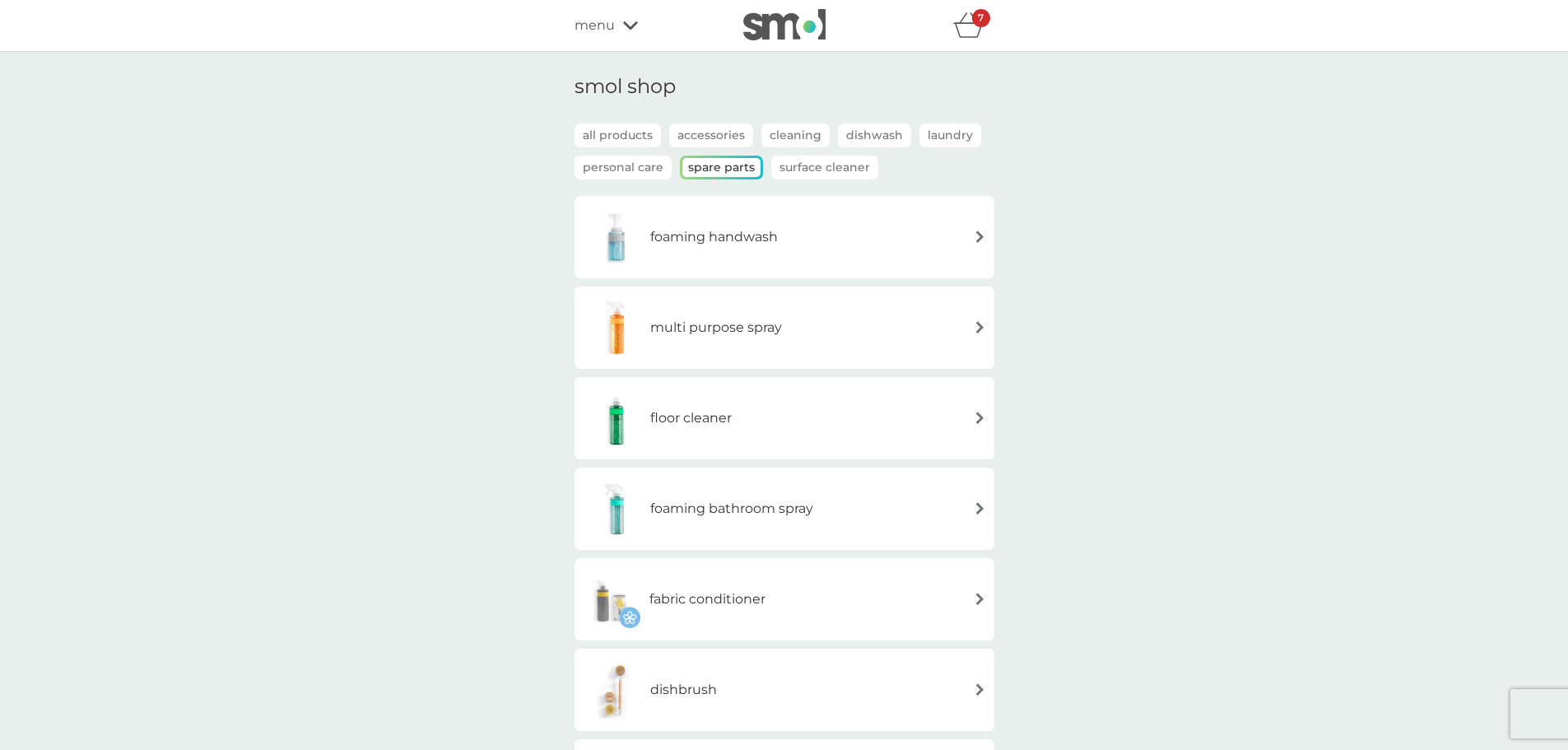
drag, startPoint x: 822, startPoint y: 151, endPoint x: 823, endPoint y: 159, distance: 8.1
click at [822, 152] on div "all products Accessories Cleaning Dishwash Laundry Personal Care Spare Parts Su…" at bounding box center [784, 159] width 420 height 72
click at [823, 172] on p "Surface Cleaner" at bounding box center [824, 167] width 107 height 24
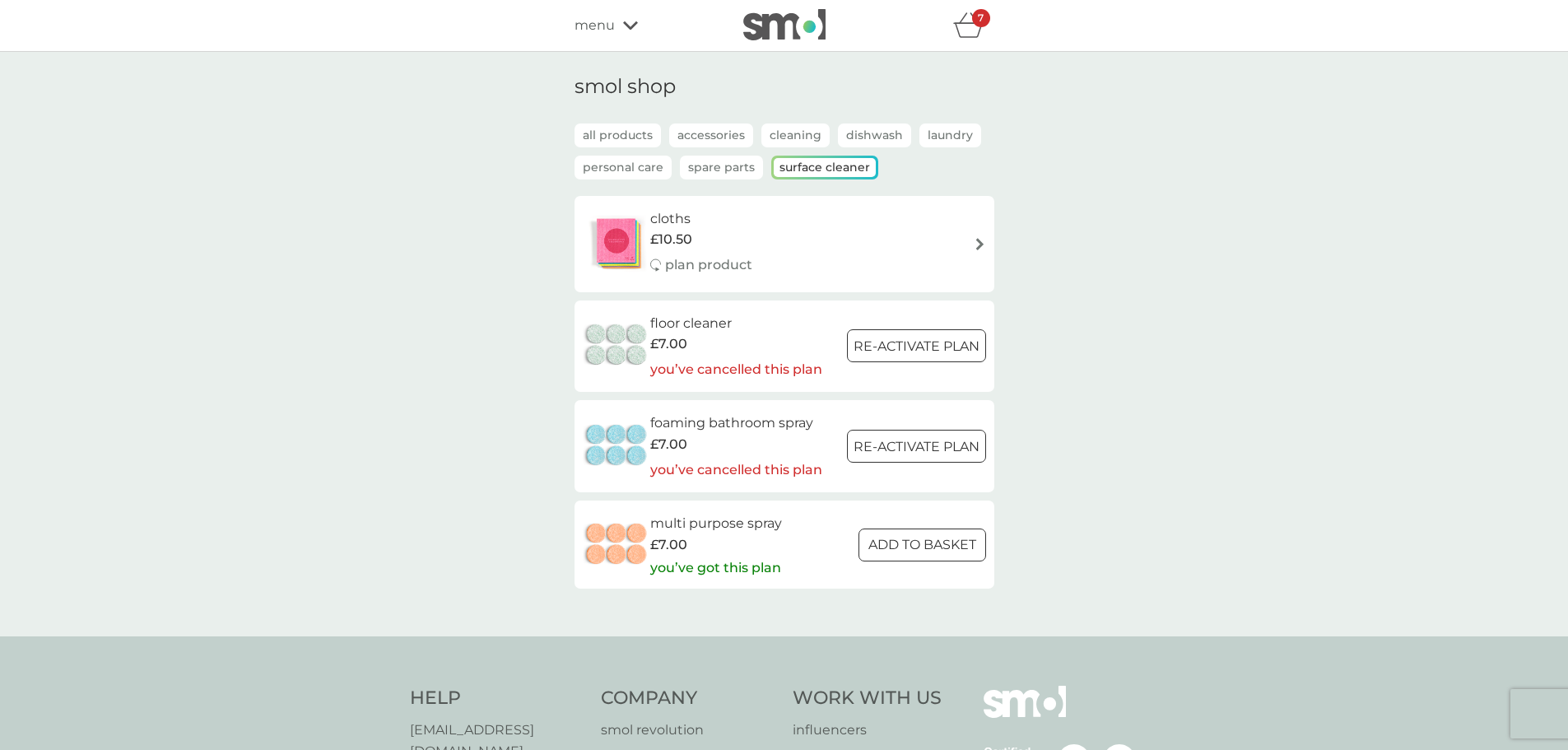
click at [972, 25] on div "7" at bounding box center [981, 17] width 18 height 18
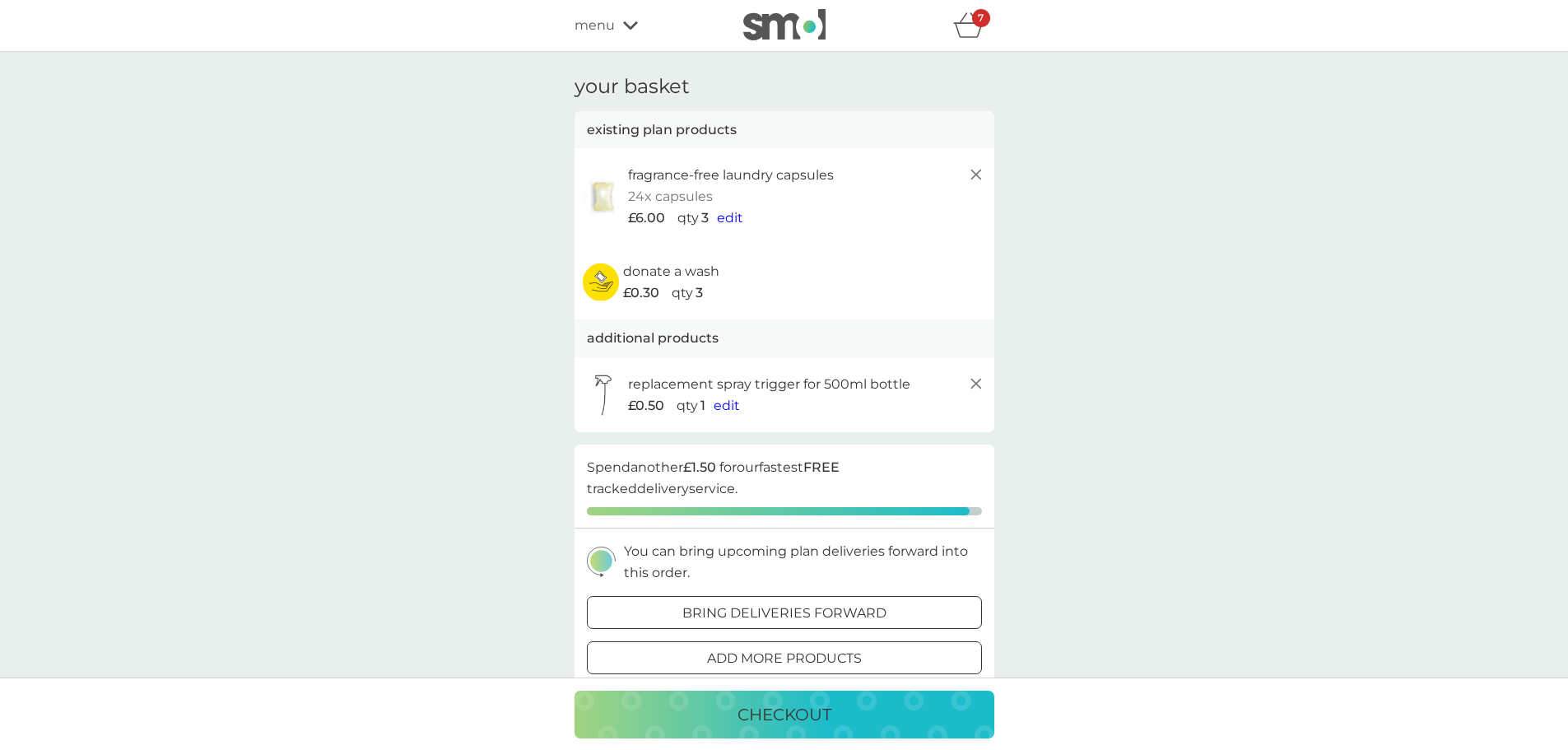
click at [828, 655] on p "add more products" at bounding box center [784, 659] width 155 height 22
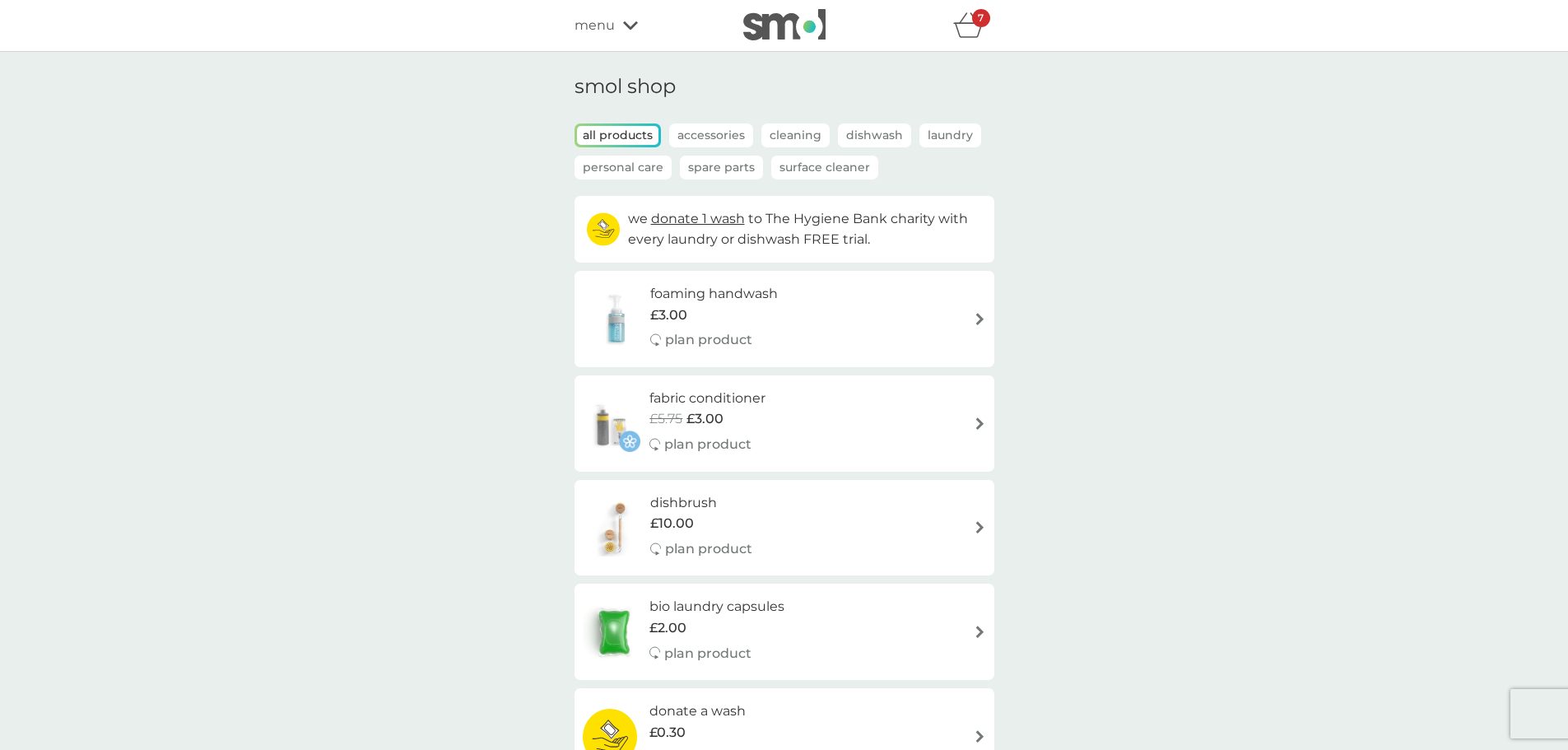
click at [983, 422] on img at bounding box center [980, 423] width 12 height 12
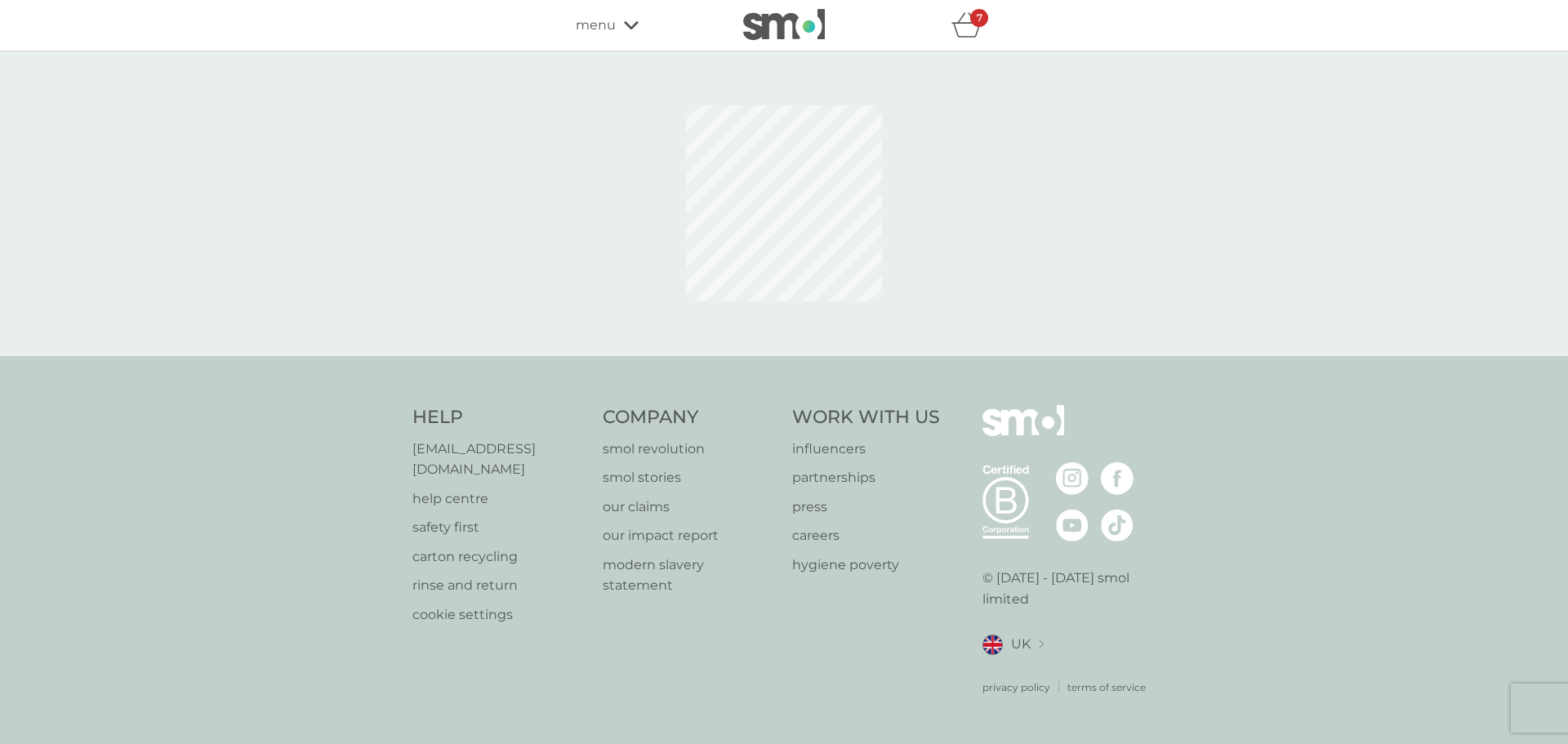
select select "182"
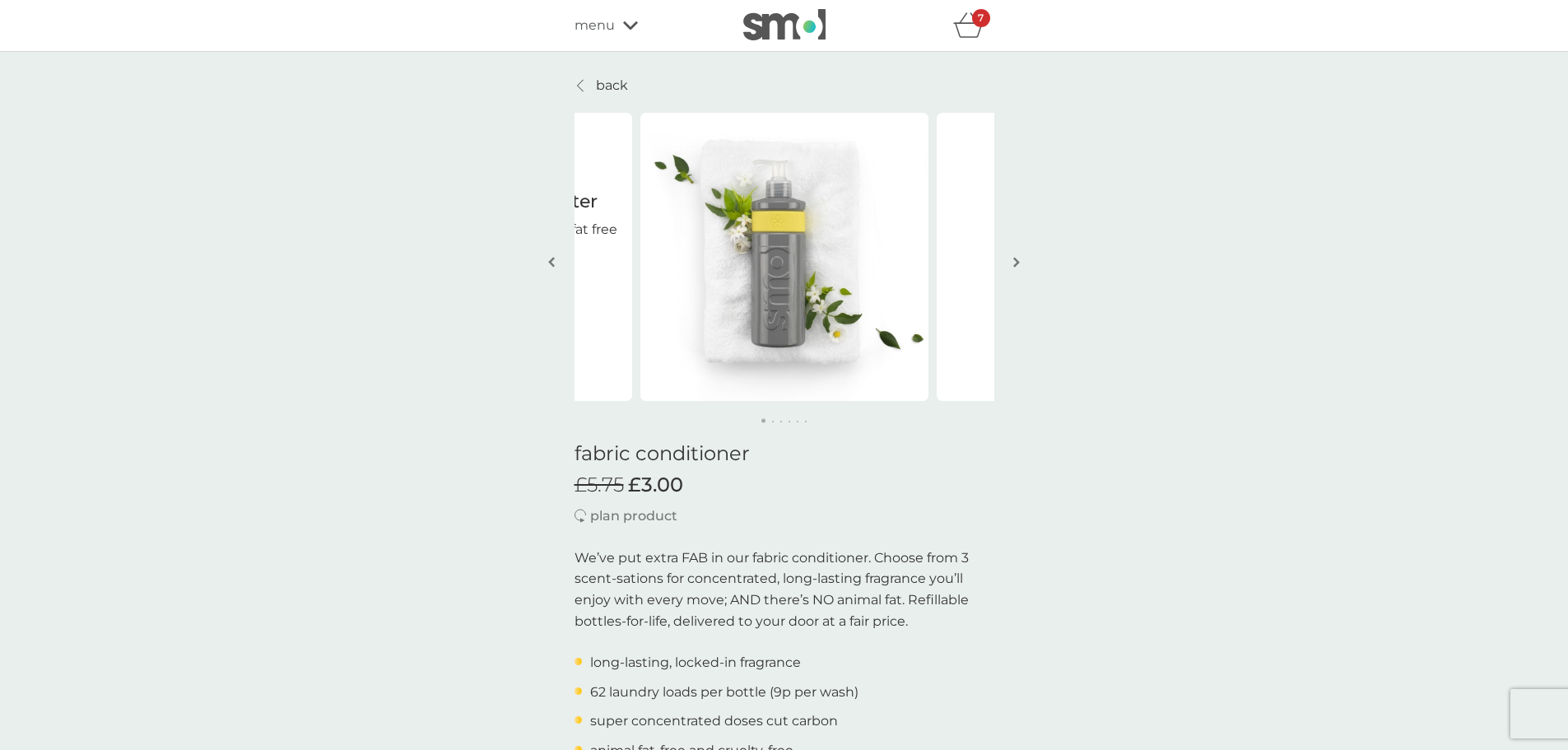
click at [582, 84] on icon at bounding box center [581, 85] width 7 height 13
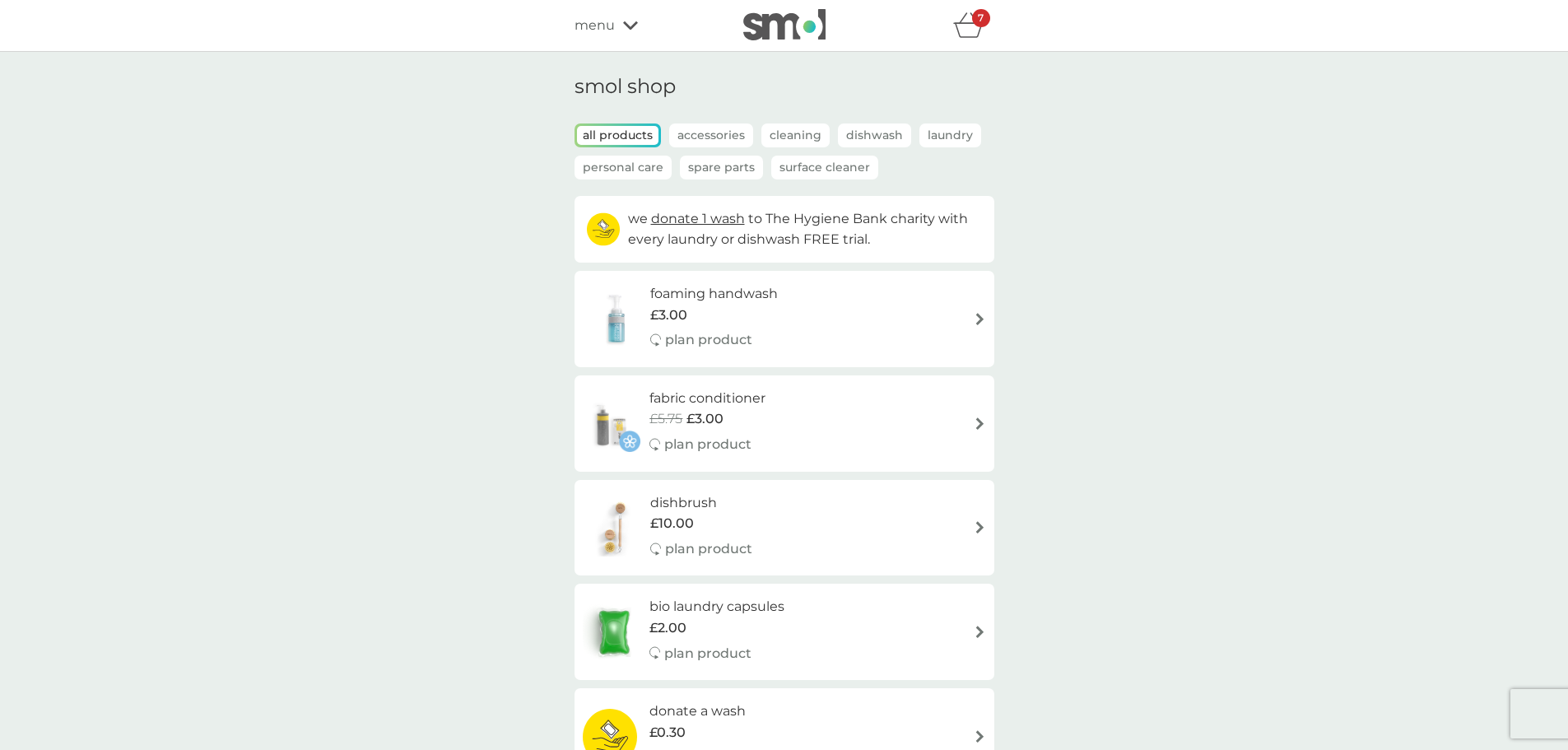
click at [972, 36] on icon "basket" at bounding box center [969, 24] width 31 height 25
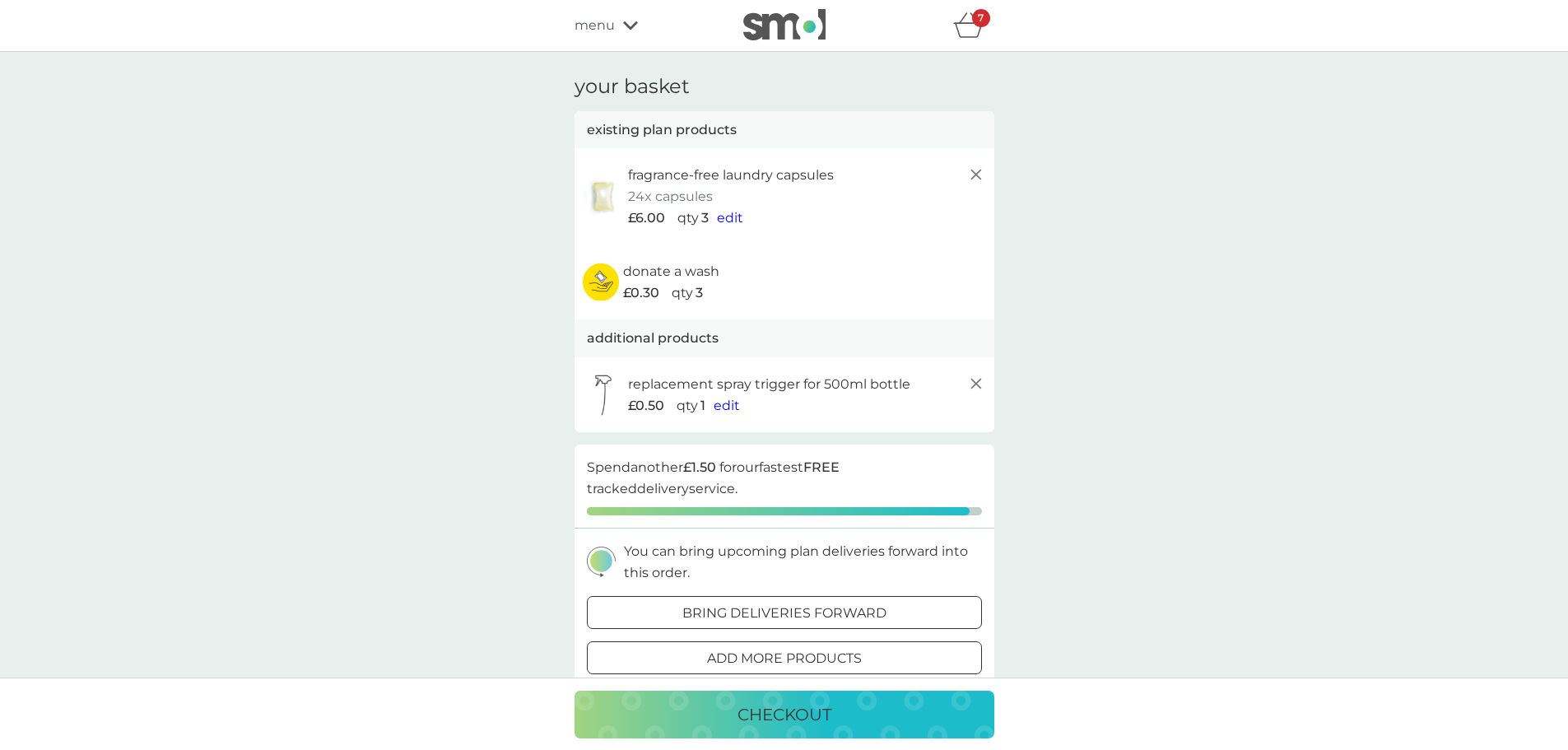
click at [721, 216] on span "edit" at bounding box center [730, 218] width 26 height 16
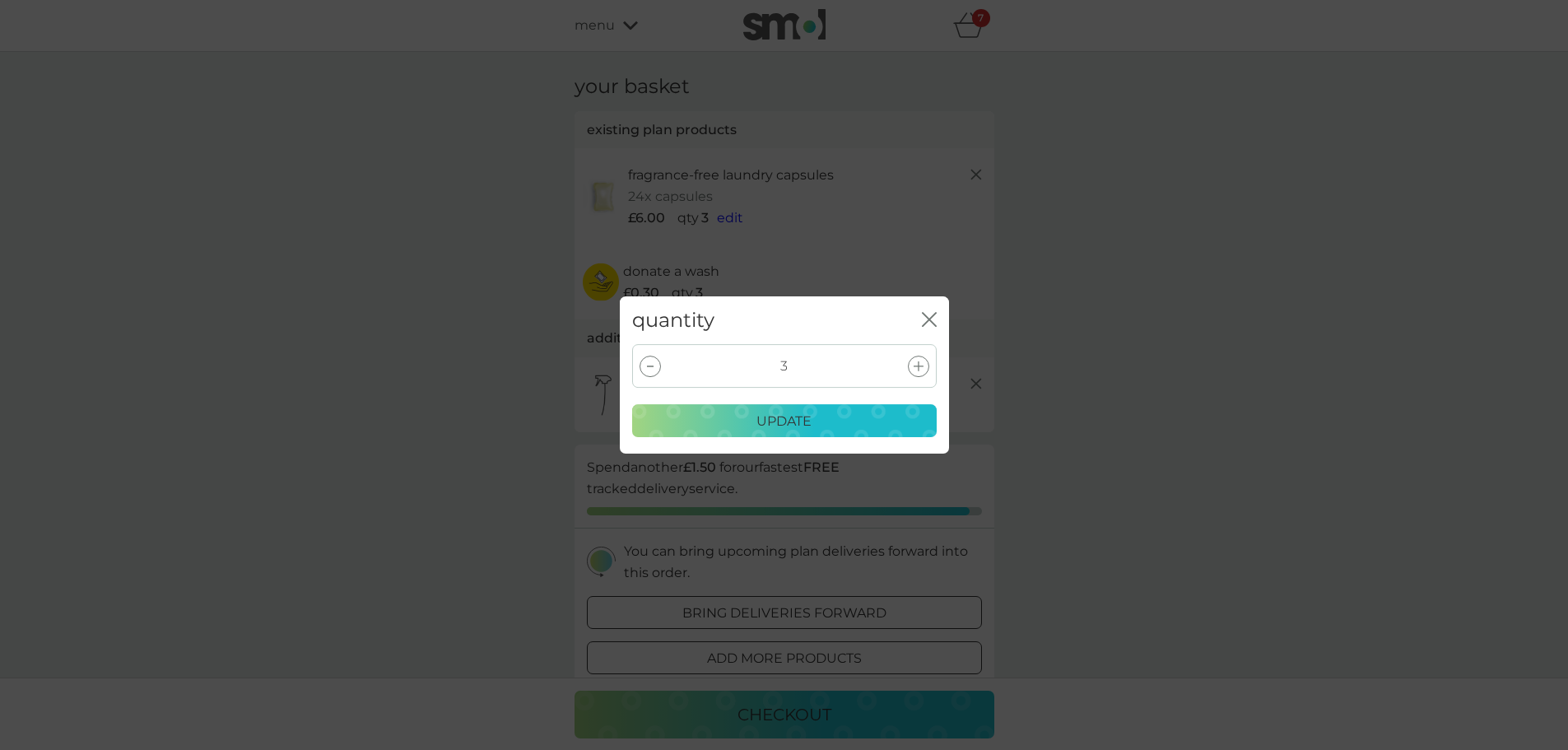
click at [923, 366] on icon at bounding box center [918, 366] width 10 height 10
click at [874, 422] on div "update" at bounding box center [784, 422] width 283 height 22
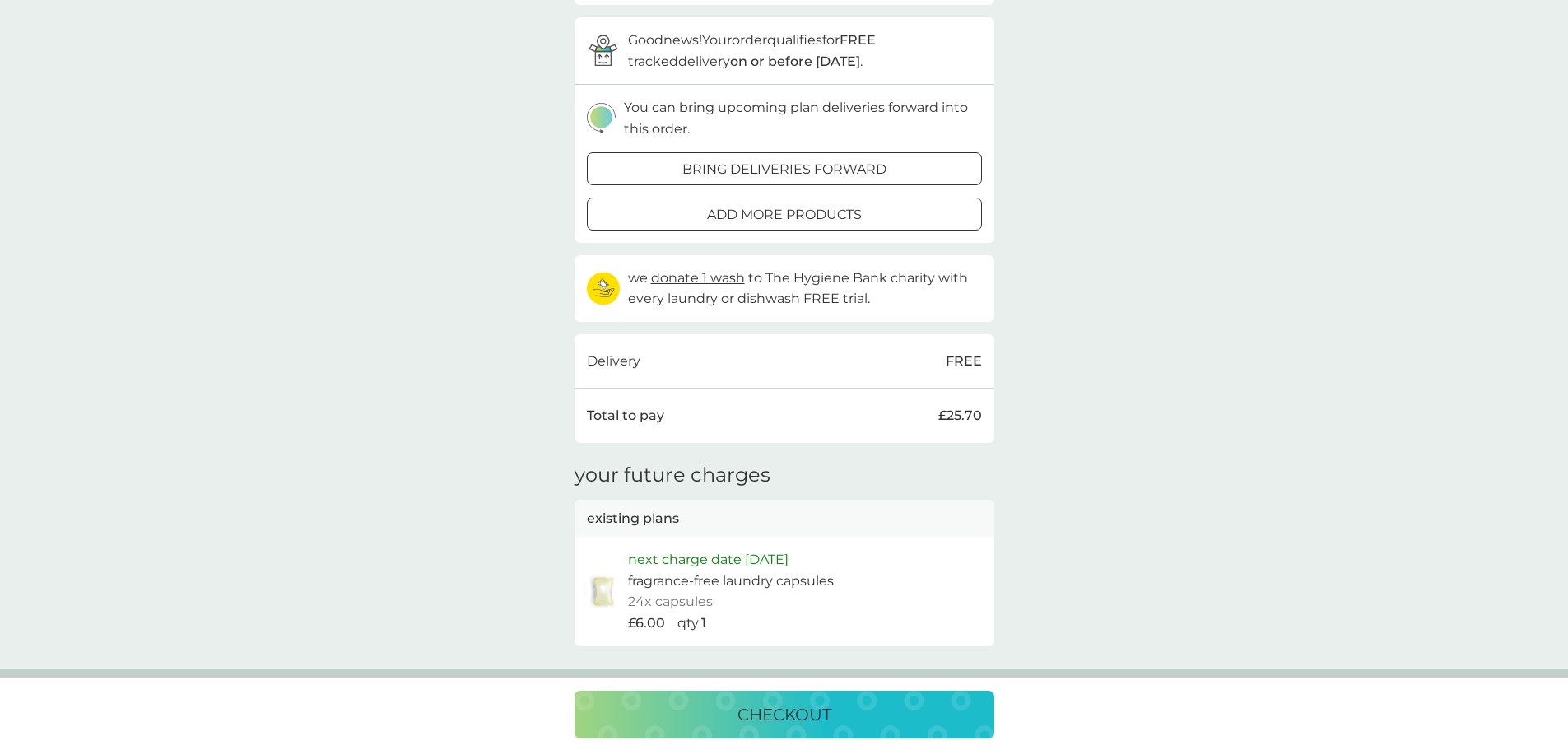
scroll to position [439, 0]
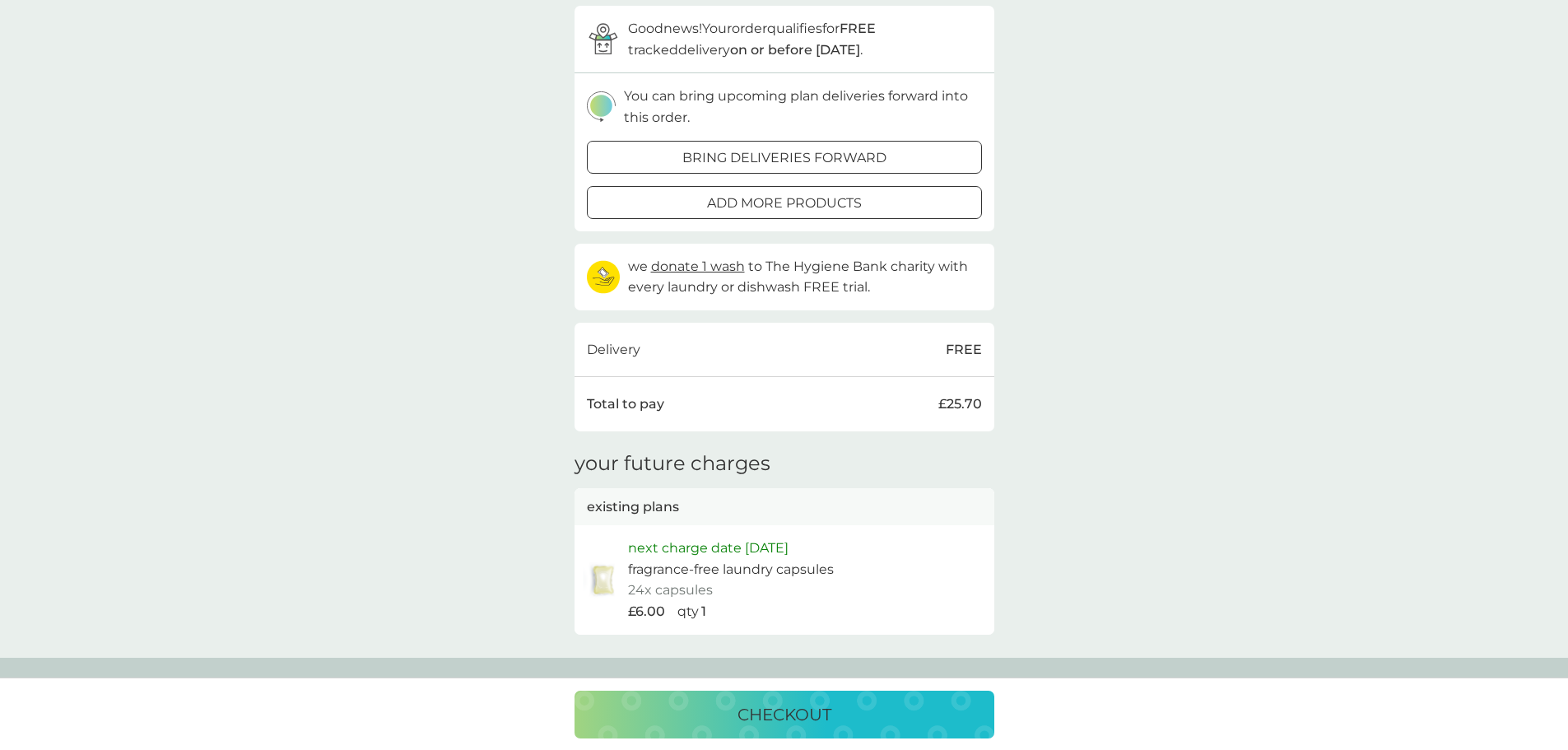
click at [789, 715] on p "checkout" at bounding box center [784, 715] width 94 height 26
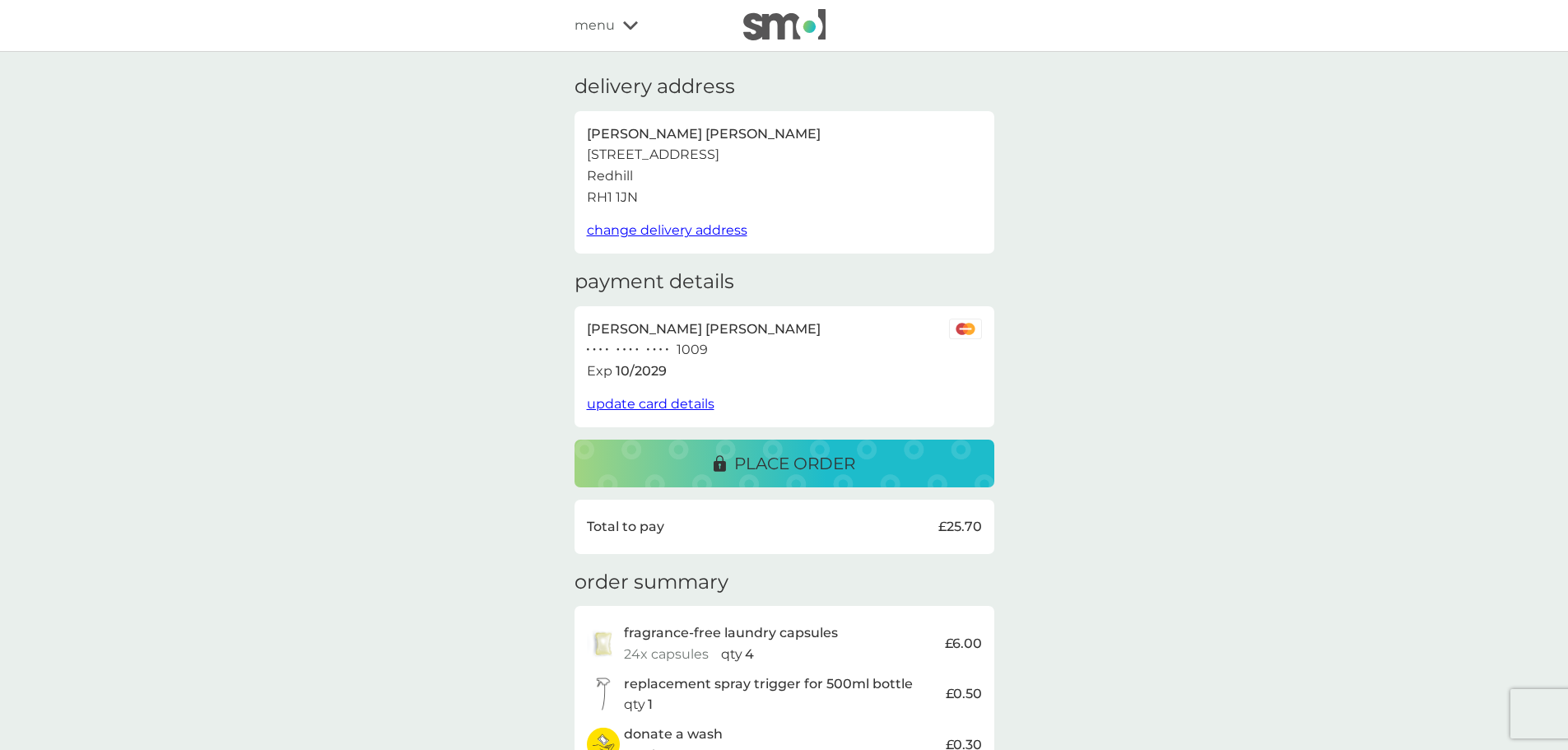
click at [771, 462] on p "place order" at bounding box center [794, 463] width 121 height 26
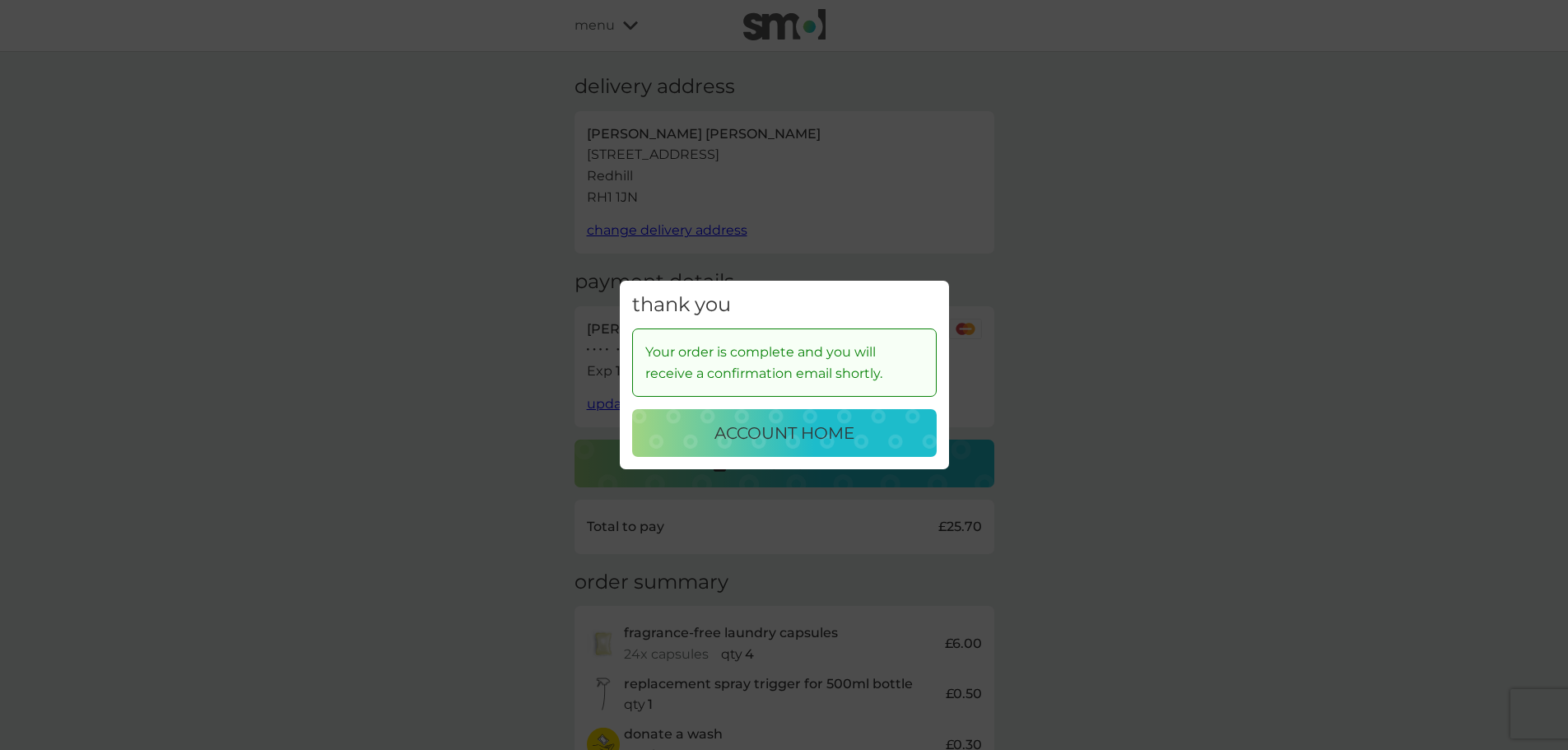
click at [801, 436] on p "account home" at bounding box center [784, 433] width 140 height 26
